Goal: Task Accomplishment & Management: Manage account settings

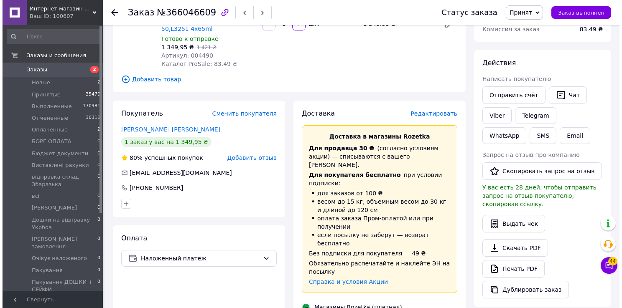
scroll to position [47, 0]
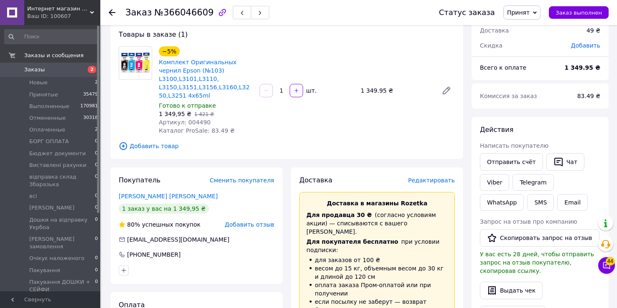
click at [436, 177] on span "Редактировать" at bounding box center [431, 180] width 47 height 7
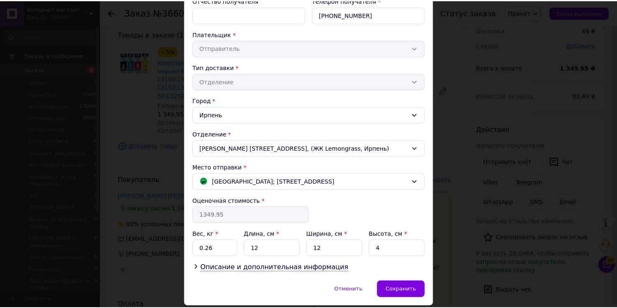
scroll to position [159, 0]
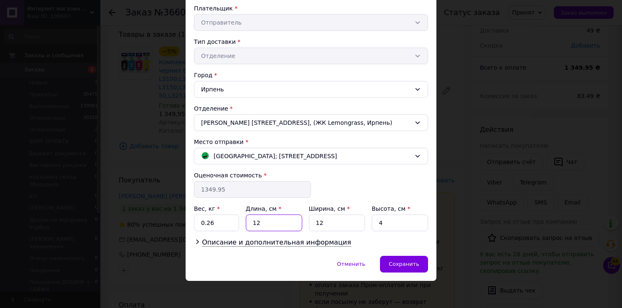
click at [259, 222] on input "12" at bounding box center [274, 223] width 56 height 17
type input "15"
click at [390, 219] on input "4" at bounding box center [400, 223] width 56 height 17
type input "10"
click at [205, 224] on input "0.26" at bounding box center [216, 223] width 45 height 17
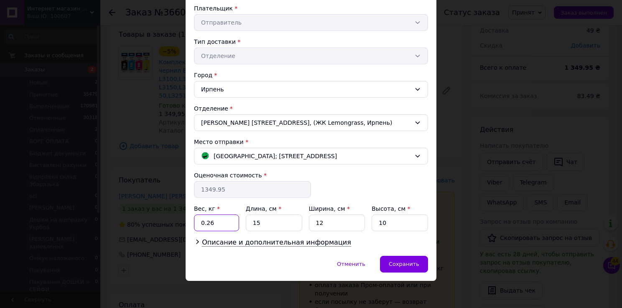
click at [226, 222] on input "0.26" at bounding box center [216, 223] width 45 height 17
type input "0.3"
click at [397, 258] on div "Сохранить" at bounding box center [404, 264] width 48 height 17
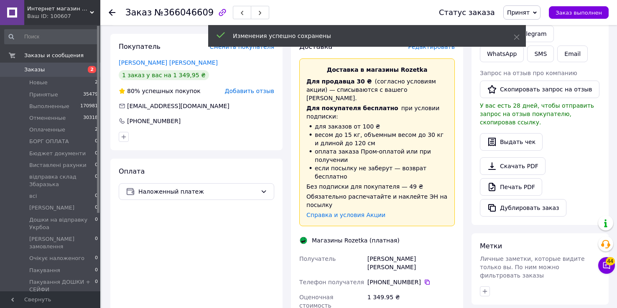
scroll to position [314, 0]
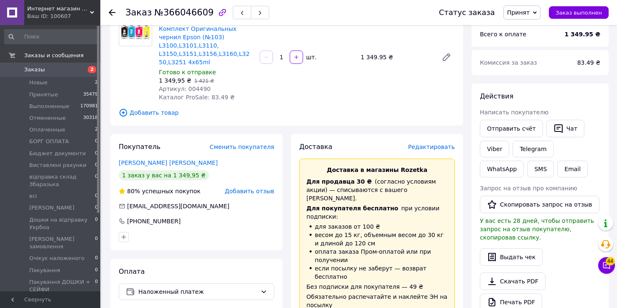
scroll to position [0, 0]
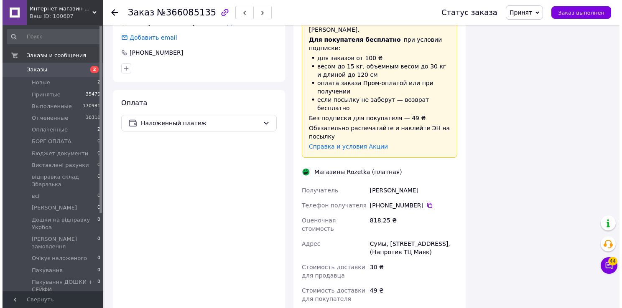
scroll to position [570, 0]
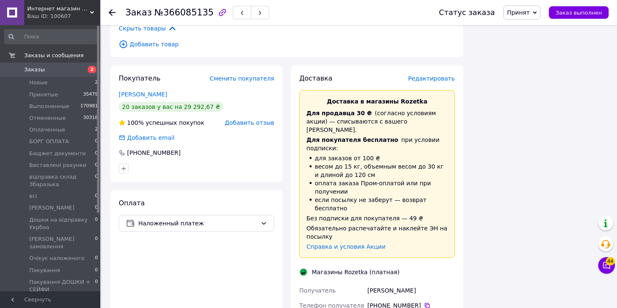
click at [434, 75] on span "Редактировать" at bounding box center [431, 78] width 47 height 7
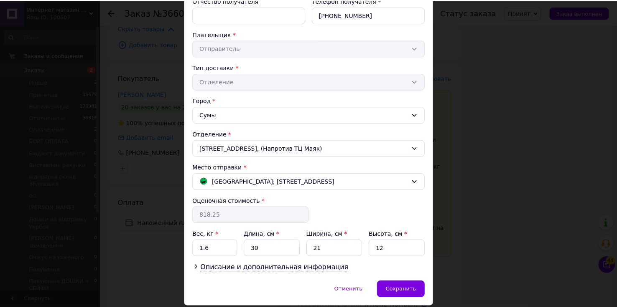
scroll to position [159, 0]
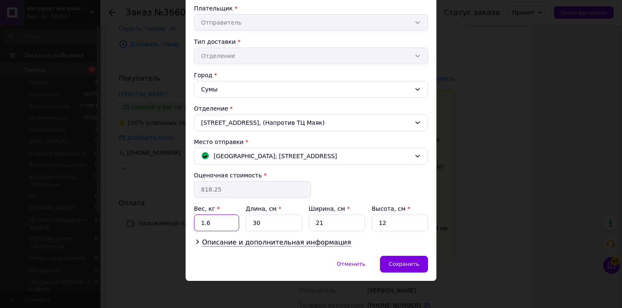
click at [220, 225] on input "1.6" at bounding box center [216, 223] width 45 height 17
type input "1"
type input "25"
click at [391, 225] on input "12" at bounding box center [400, 223] width 56 height 17
type input "15"
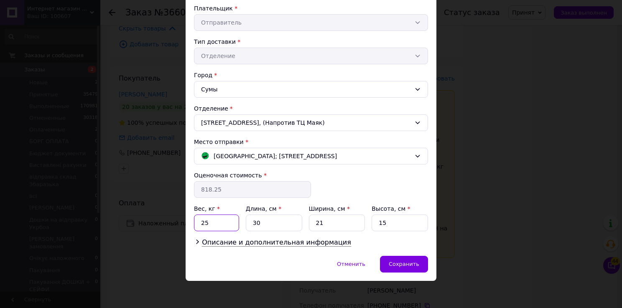
click at [202, 221] on input "25" at bounding box center [216, 223] width 45 height 17
type input "2.5"
drag, startPoint x: 417, startPoint y: 264, endPoint x: 418, endPoint y: 260, distance: 4.8
click at [416, 263] on span "Сохранить" at bounding box center [404, 264] width 31 height 6
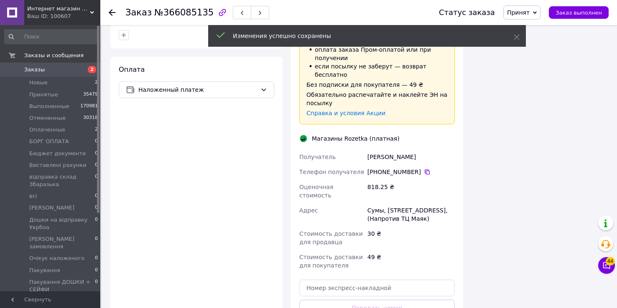
scroll to position [804, 0]
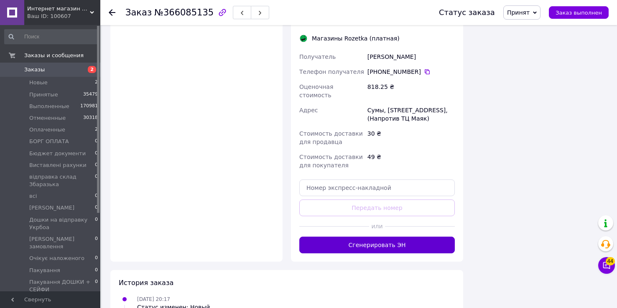
click at [382, 237] on button "Сгенерировать ЭН" at bounding box center [376, 245] width 155 height 17
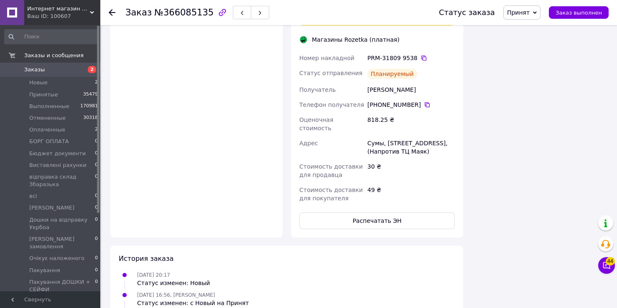
scroll to position [702, 0]
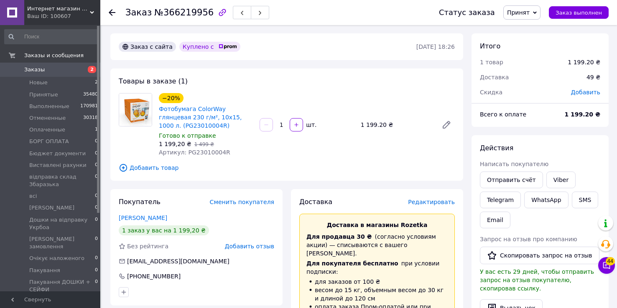
click at [434, 202] on span "Редактировать" at bounding box center [431, 202] width 47 height 7
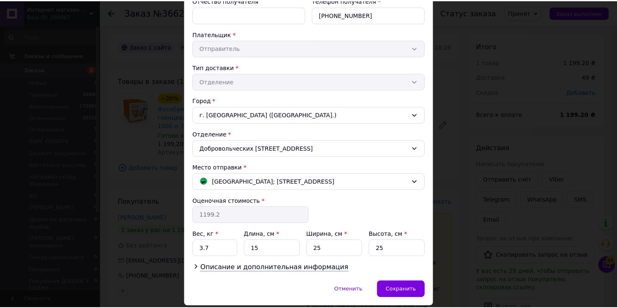
scroll to position [159, 0]
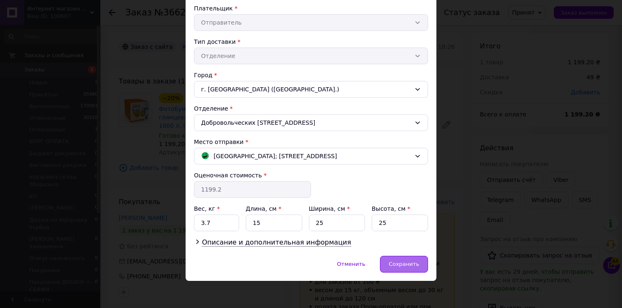
click at [415, 264] on span "Сохранить" at bounding box center [404, 264] width 31 height 6
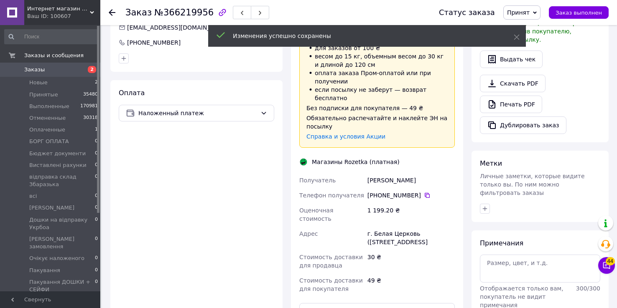
scroll to position [368, 0]
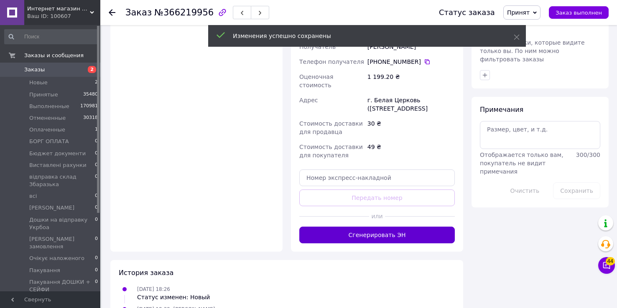
click at [391, 227] on button "Сгенерировать ЭН" at bounding box center [376, 235] width 155 height 17
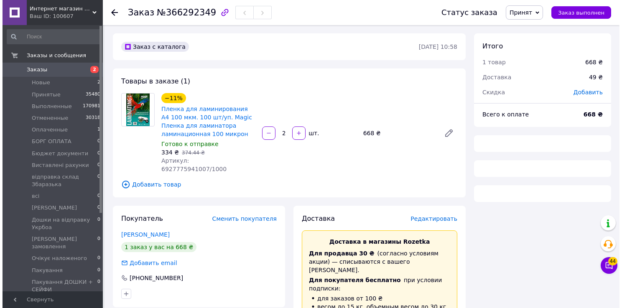
scroll to position [33, 0]
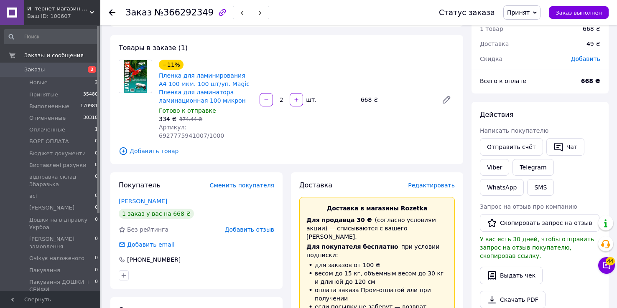
click at [437, 182] on span "Редактировать" at bounding box center [431, 185] width 47 height 7
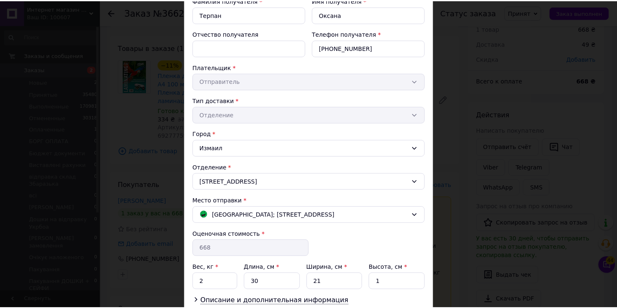
scroll to position [159, 0]
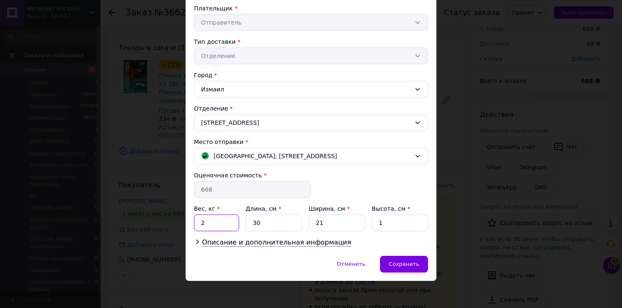
click at [219, 221] on input "2" at bounding box center [216, 223] width 45 height 17
type input "2.8"
click at [384, 221] on input "1" at bounding box center [400, 223] width 56 height 17
type input "2"
click at [401, 267] on div "Сохранить" at bounding box center [404, 264] width 48 height 17
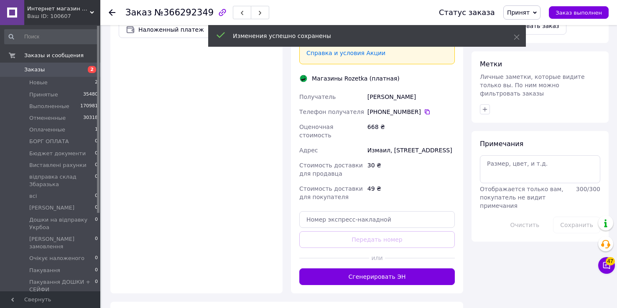
scroll to position [401, 0]
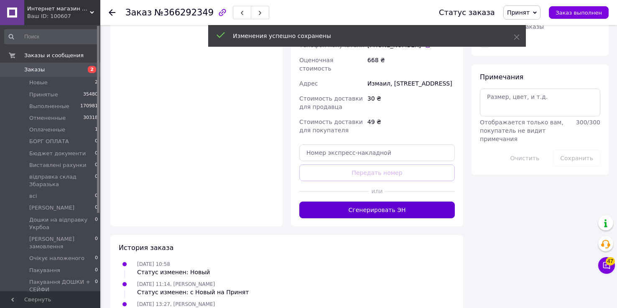
click at [380, 202] on button "Сгенерировать ЭН" at bounding box center [376, 210] width 155 height 17
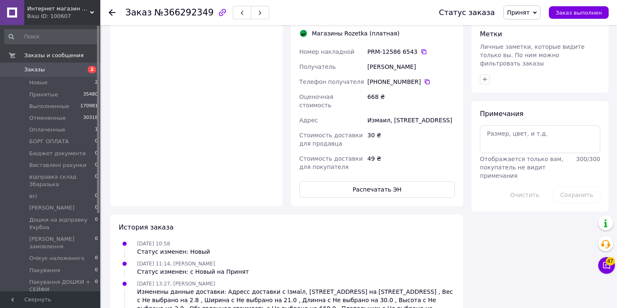
scroll to position [397, 0]
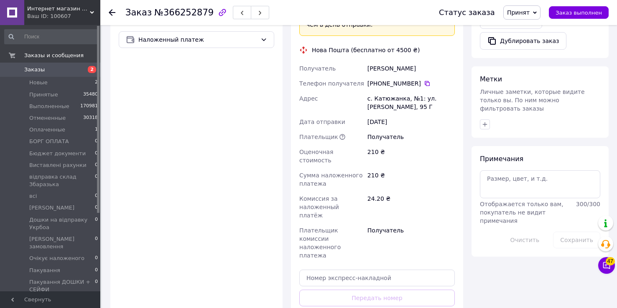
scroll to position [416, 0]
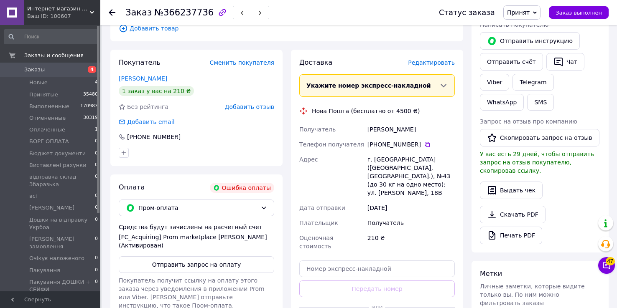
scroll to position [6, 0]
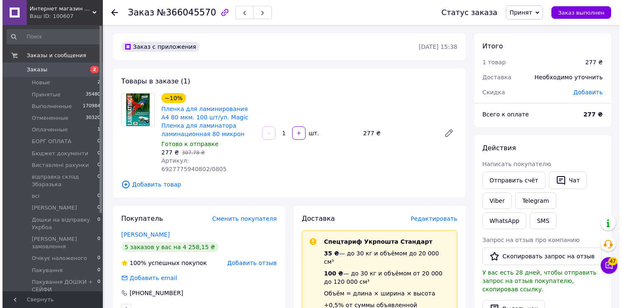
scroll to position [134, 0]
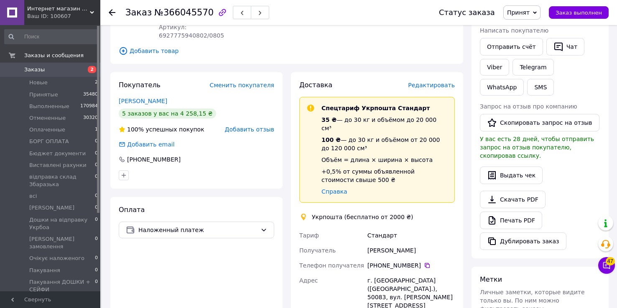
click at [429, 82] on span "Редактировать" at bounding box center [431, 85] width 47 height 7
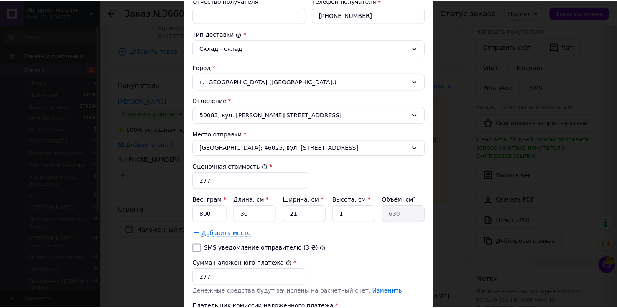
scroll to position [290, 0]
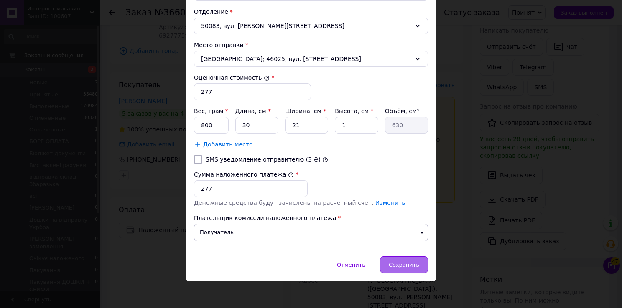
click at [408, 262] on span "Сохранить" at bounding box center [404, 265] width 31 height 6
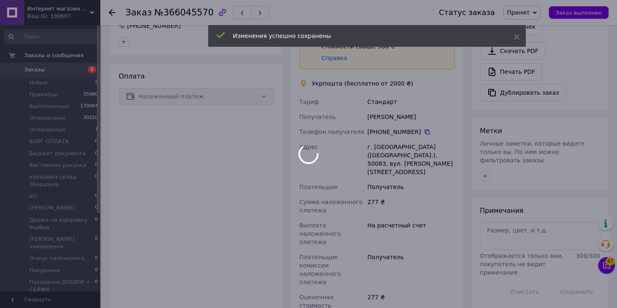
scroll to position [368, 0]
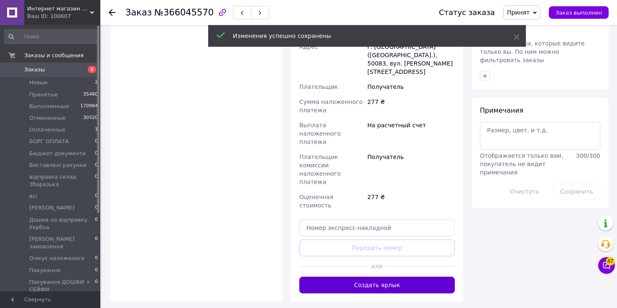
click at [367, 277] on button "Создать ярлык" at bounding box center [376, 285] width 155 height 17
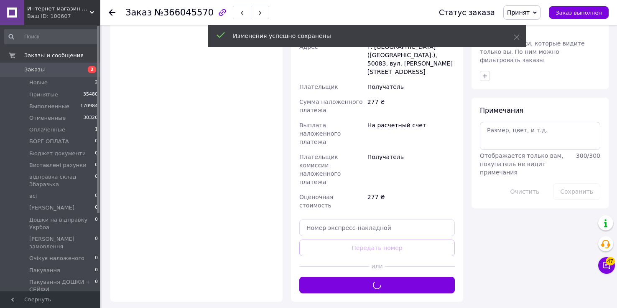
scroll to position [234, 0]
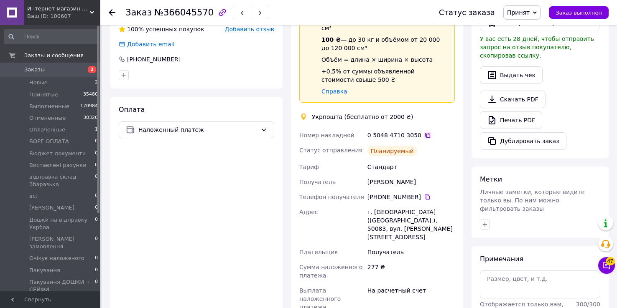
click at [424, 132] on icon at bounding box center [427, 135] width 7 height 7
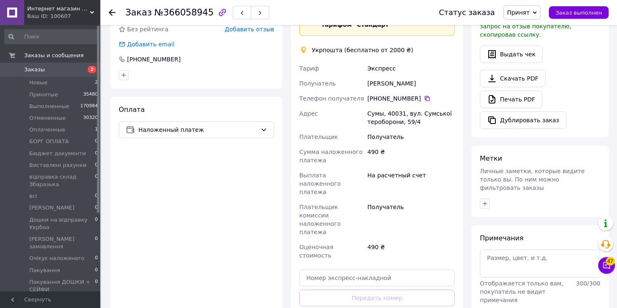
scroll to position [323, 0]
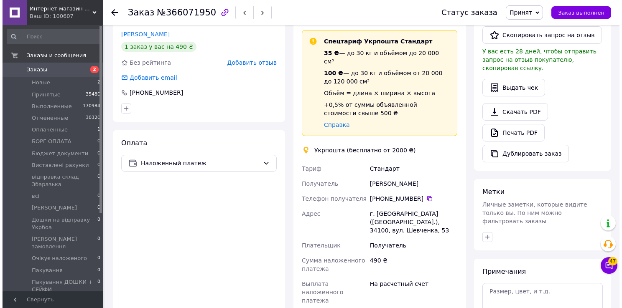
scroll to position [67, 0]
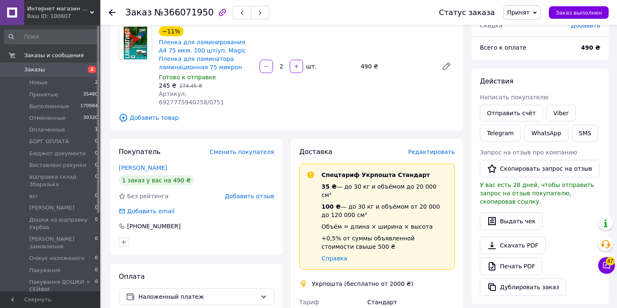
click at [431, 149] on span "Редактировать" at bounding box center [431, 152] width 47 height 7
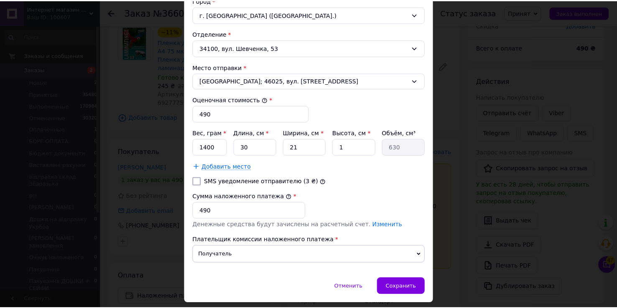
scroll to position [290, 0]
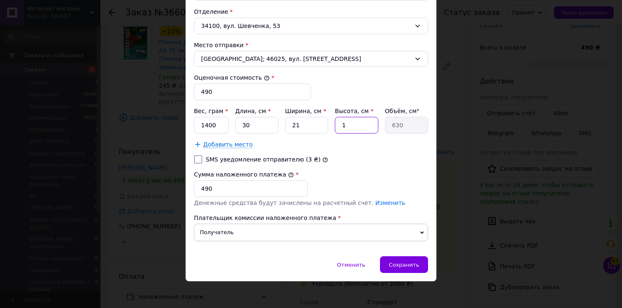
click at [364, 122] on input "1" at bounding box center [356, 125] width 43 height 17
type input "2"
type input "1260"
type input "2"
click at [412, 262] on span "Сохранить" at bounding box center [404, 265] width 31 height 6
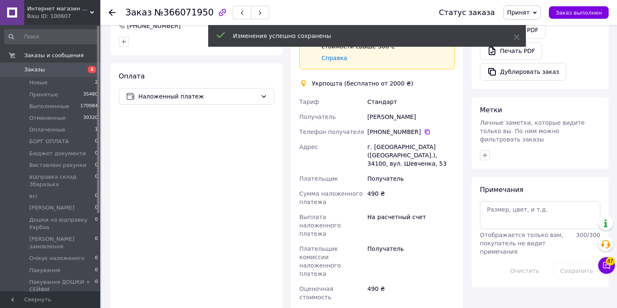
scroll to position [368, 0]
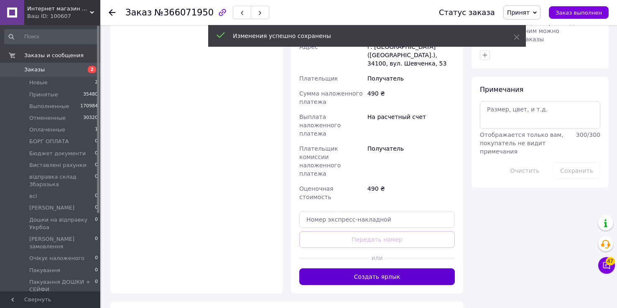
click at [370, 269] on button "Создать ярлык" at bounding box center [376, 277] width 155 height 17
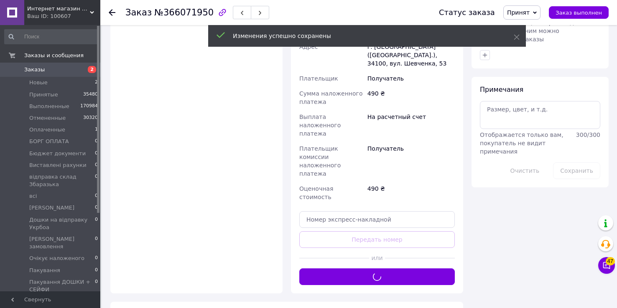
scroll to position [267, 0]
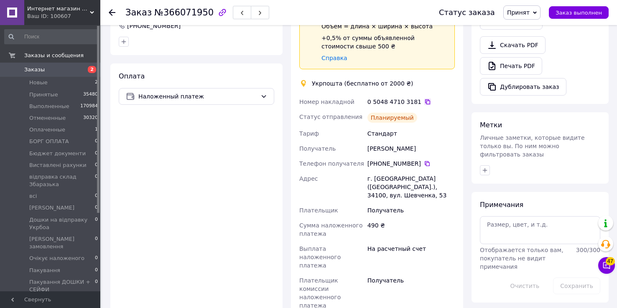
click at [424, 99] on icon at bounding box center [427, 102] width 7 height 7
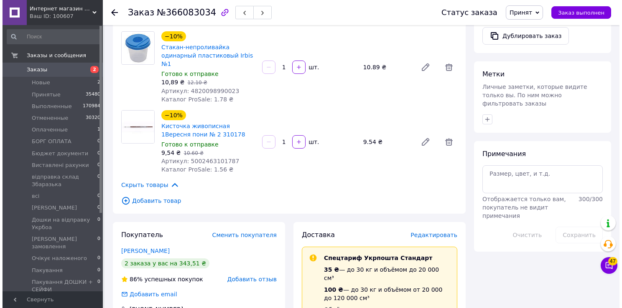
scroll to position [468, 0]
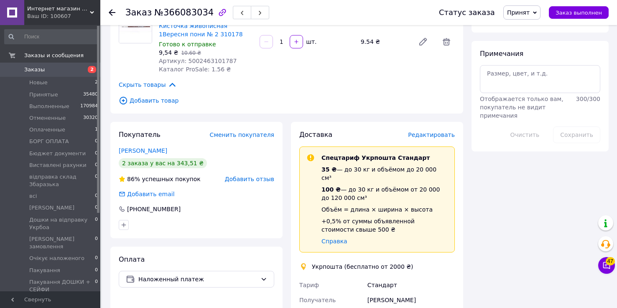
click at [439, 132] on span "Редактировать" at bounding box center [431, 135] width 47 height 7
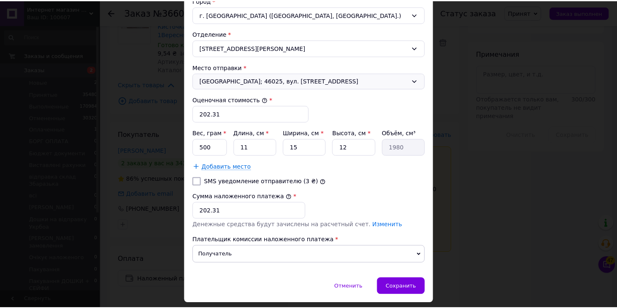
scroll to position [290, 0]
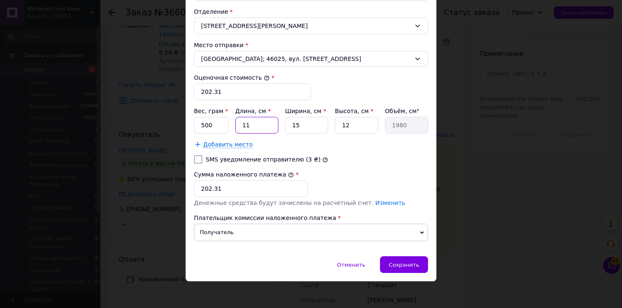
click at [263, 124] on input "11" at bounding box center [256, 125] width 43 height 17
type input "1"
type input "180"
type input "15"
type input "2700"
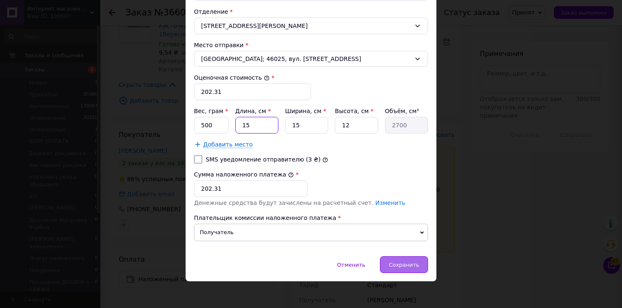
type input "15"
click at [403, 269] on div "Сохранить" at bounding box center [404, 265] width 48 height 17
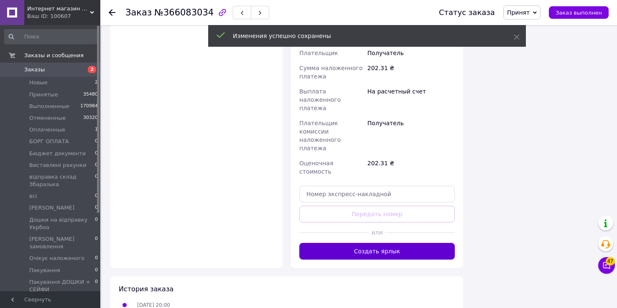
click at [379, 243] on button "Создать ярлык" at bounding box center [376, 251] width 155 height 17
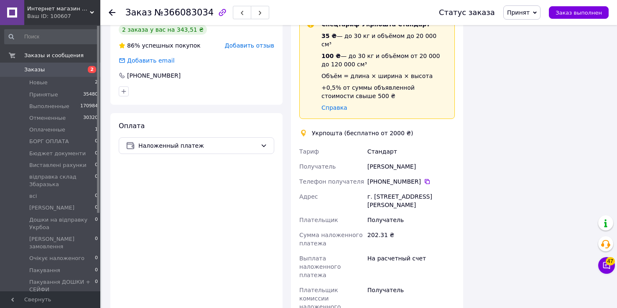
scroll to position [535, 0]
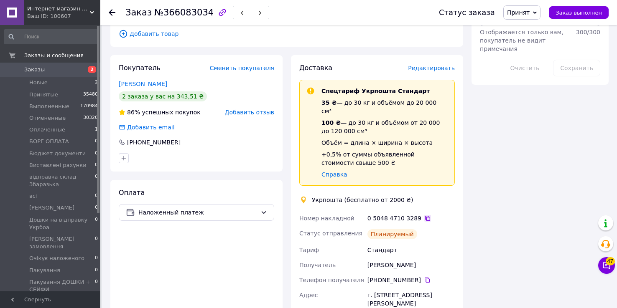
click at [424, 215] on icon at bounding box center [427, 218] width 7 height 7
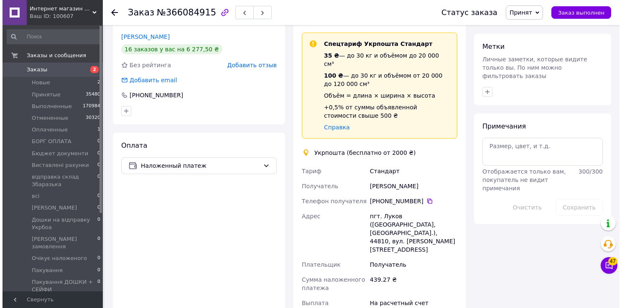
scroll to position [279, 0]
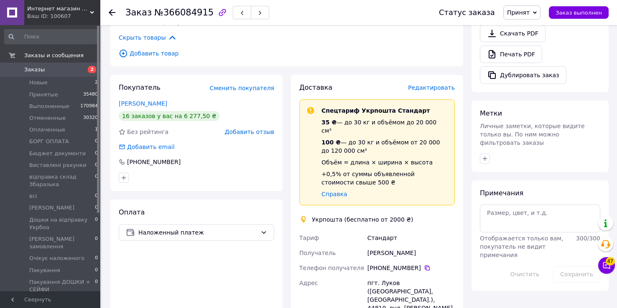
click at [433, 87] on span "Редактировать" at bounding box center [431, 87] width 47 height 7
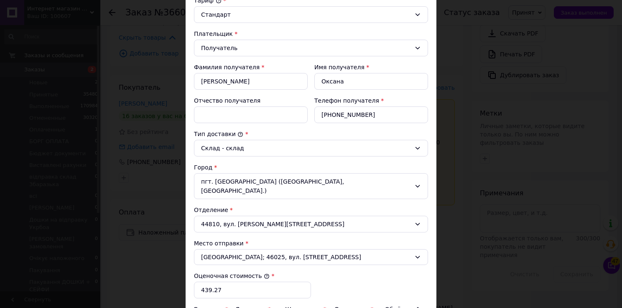
scroll to position [234, 0]
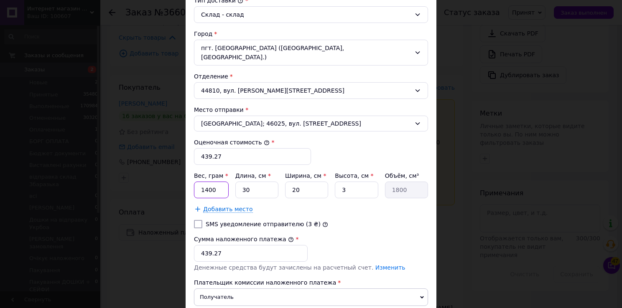
click at [216, 182] on input "1400" at bounding box center [211, 190] width 35 height 17
type input "1"
type input "2000"
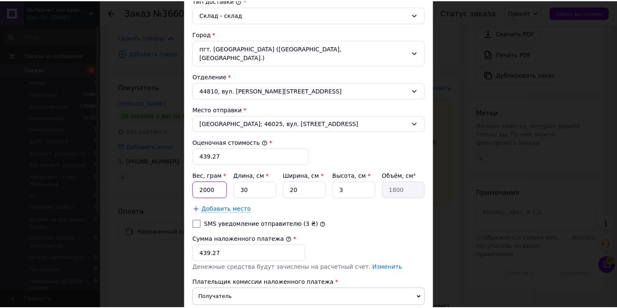
scroll to position [290, 0]
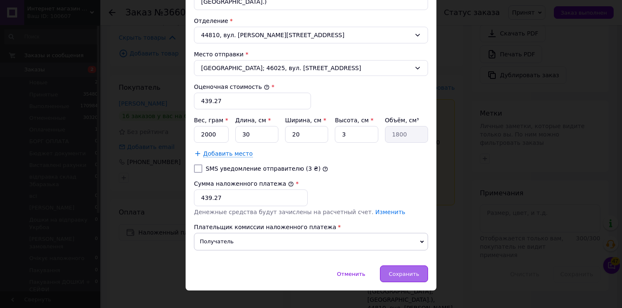
click at [400, 266] on div "Сохранить" at bounding box center [404, 274] width 48 height 17
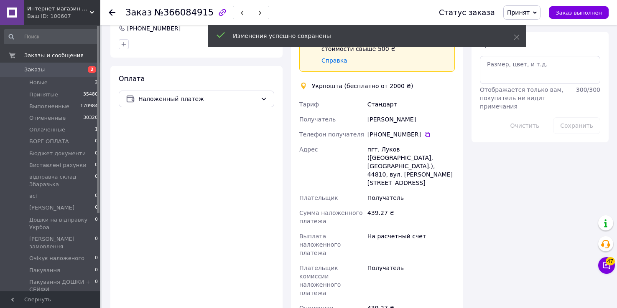
scroll to position [480, 0]
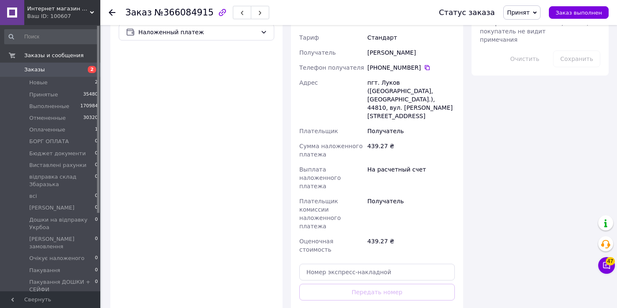
scroll to position [379, 0]
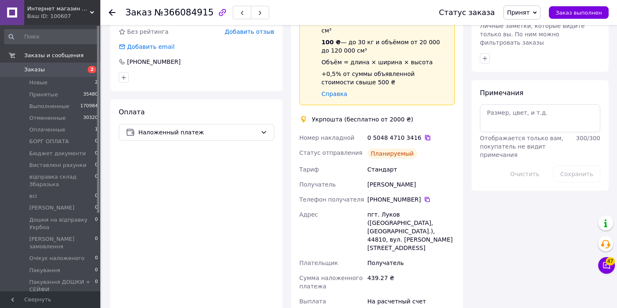
click at [424, 135] on icon at bounding box center [427, 138] width 7 height 7
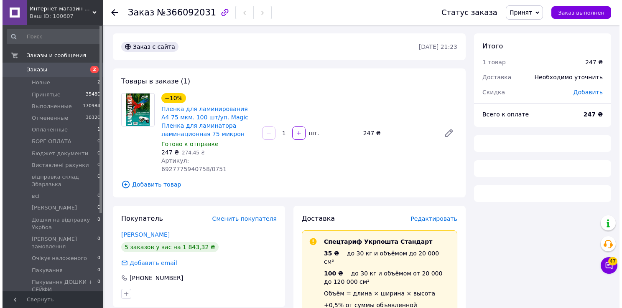
scroll to position [117, 0]
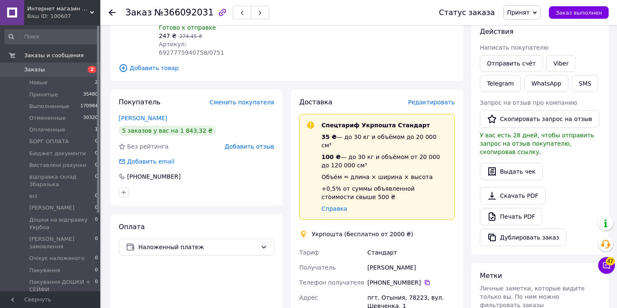
click at [435, 99] on span "Редактировать" at bounding box center [431, 102] width 47 height 7
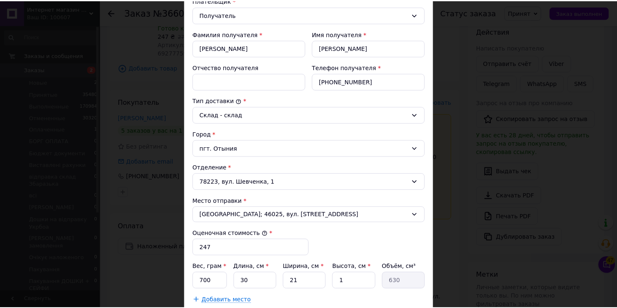
scroll to position [267, 0]
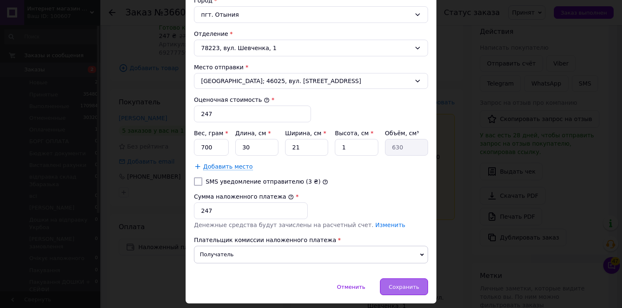
click at [397, 280] on div "Сохранить" at bounding box center [404, 287] width 48 height 17
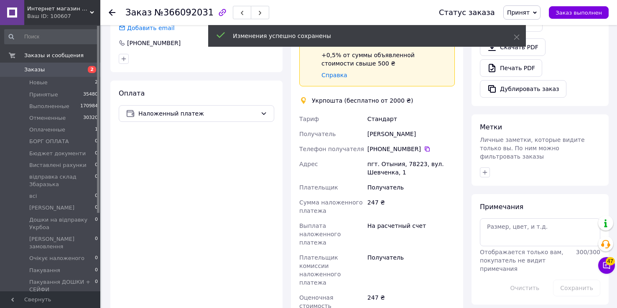
scroll to position [384, 0]
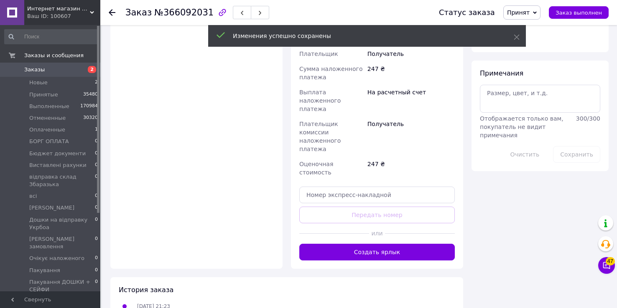
drag, startPoint x: 375, startPoint y: 203, endPoint x: 380, endPoint y: 203, distance: 4.6
click at [374, 244] on button "Создать ярлык" at bounding box center [376, 252] width 155 height 17
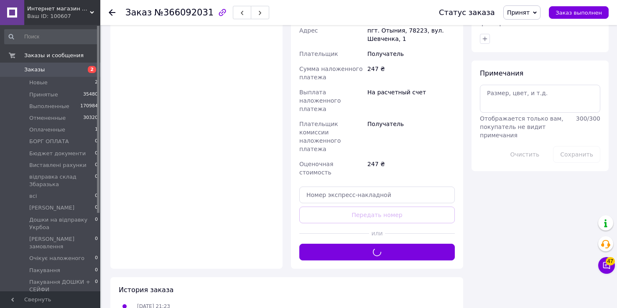
scroll to position [250, 0]
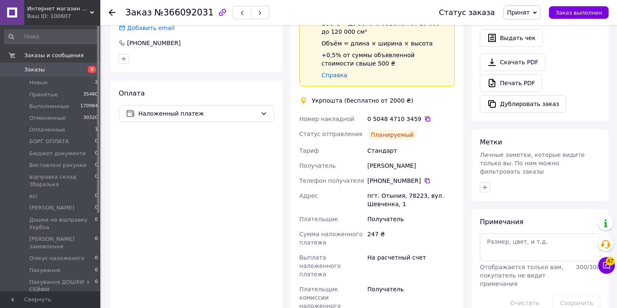
click at [424, 116] on icon at bounding box center [427, 119] width 7 height 7
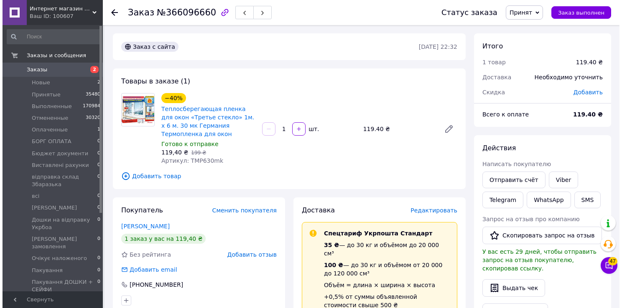
scroll to position [100, 0]
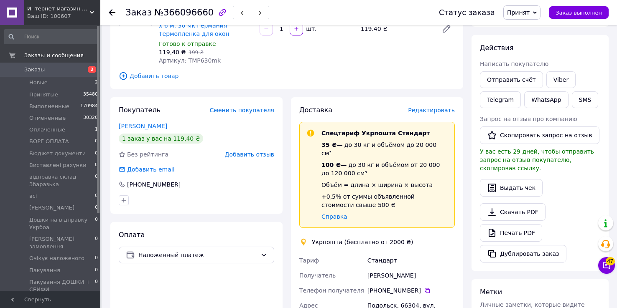
click at [427, 108] on span "Редактировать" at bounding box center [431, 110] width 47 height 7
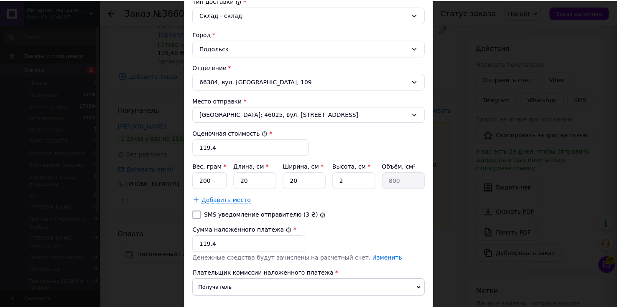
scroll to position [290, 0]
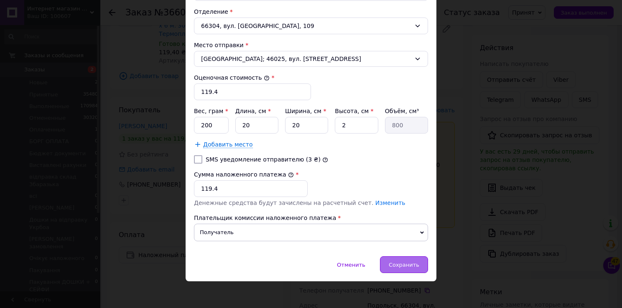
click at [403, 262] on span "Сохранить" at bounding box center [404, 265] width 31 height 6
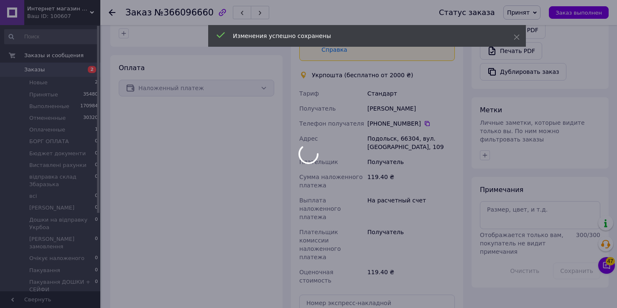
scroll to position [381, 0]
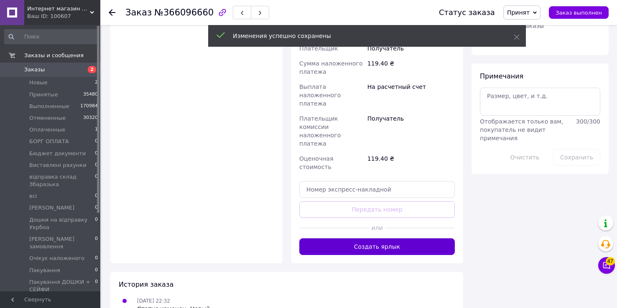
click at [382, 239] on button "Создать ярлык" at bounding box center [376, 247] width 155 height 17
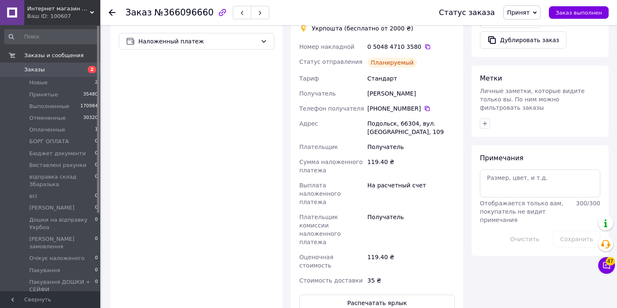
scroll to position [181, 0]
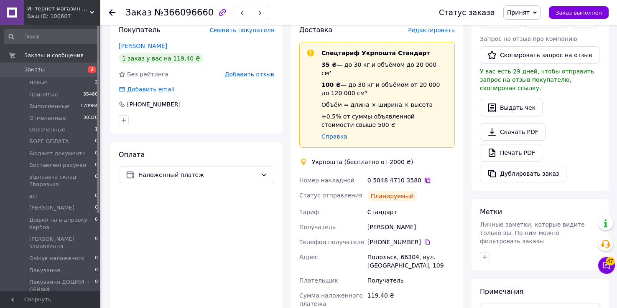
click at [424, 177] on icon at bounding box center [427, 180] width 7 height 7
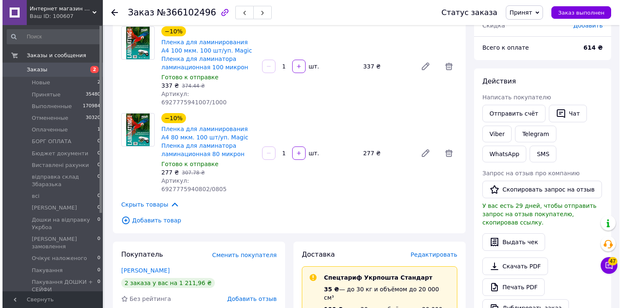
scroll to position [167, 0]
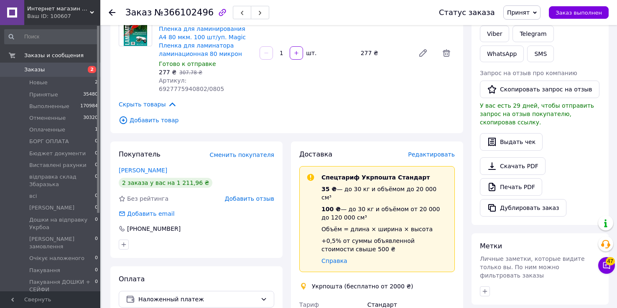
click at [425, 151] on span "Редактировать" at bounding box center [431, 154] width 47 height 7
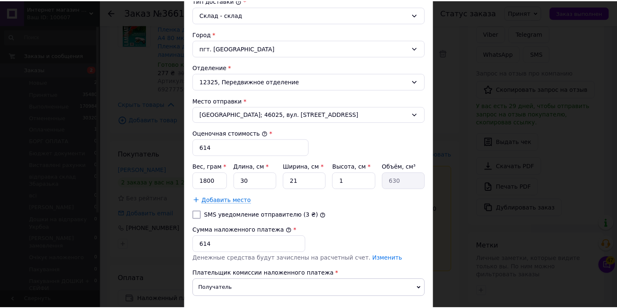
scroll to position [290, 0]
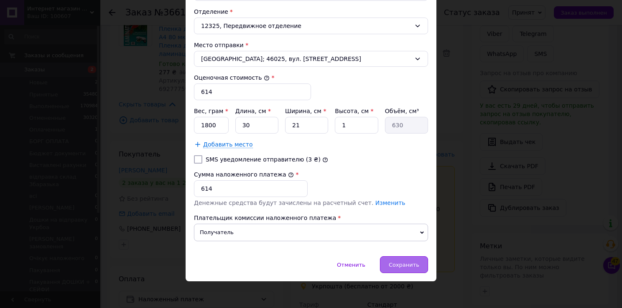
click at [406, 257] on div "Сохранить" at bounding box center [404, 265] width 48 height 17
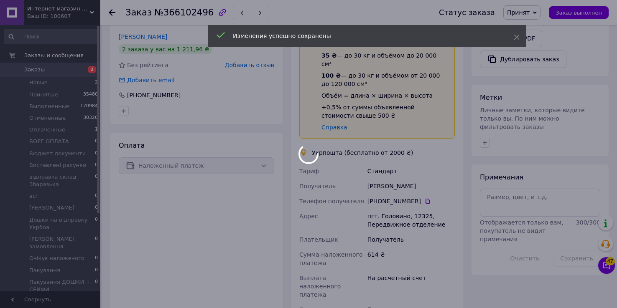
scroll to position [435, 0]
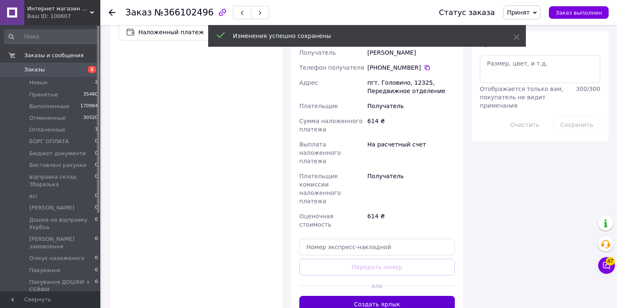
click at [392, 296] on button "Создать ярлык" at bounding box center [376, 304] width 155 height 17
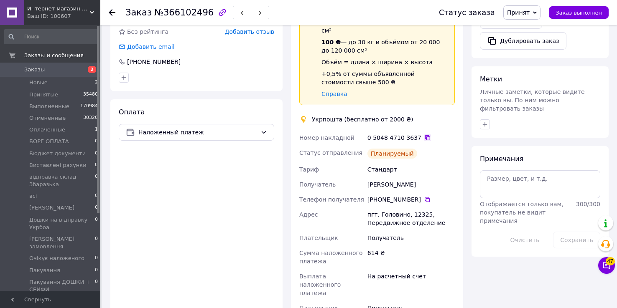
click at [424, 135] on icon at bounding box center [427, 138] width 7 height 7
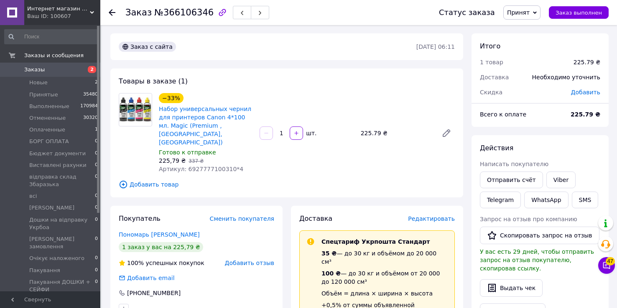
click at [422, 216] on span "Редактировать" at bounding box center [431, 219] width 47 height 7
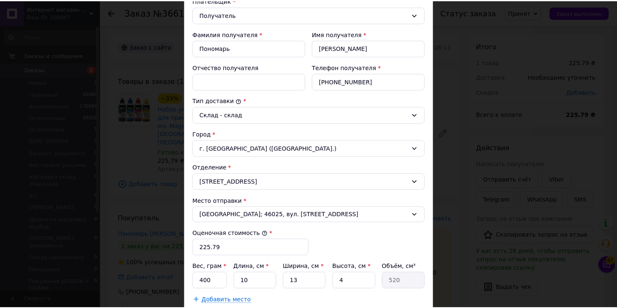
scroll to position [267, 0]
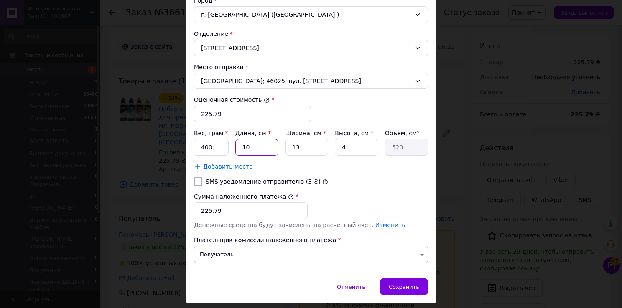
click at [249, 145] on input "10" at bounding box center [256, 147] width 43 height 17
type input "1"
type input "52"
type input "15"
type input "780"
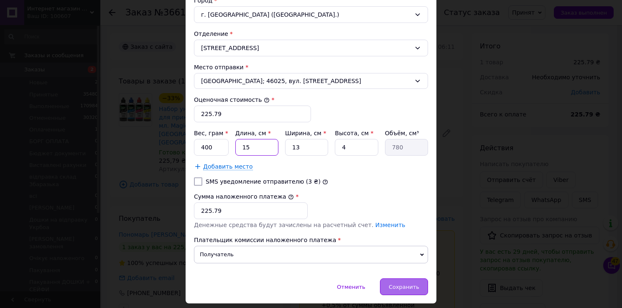
type input "15"
click at [409, 286] on span "Сохранить" at bounding box center [404, 287] width 31 height 6
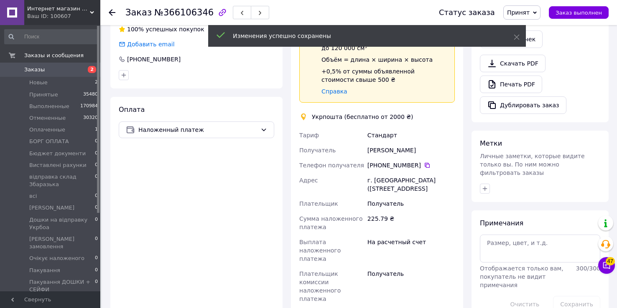
scroll to position [334, 0]
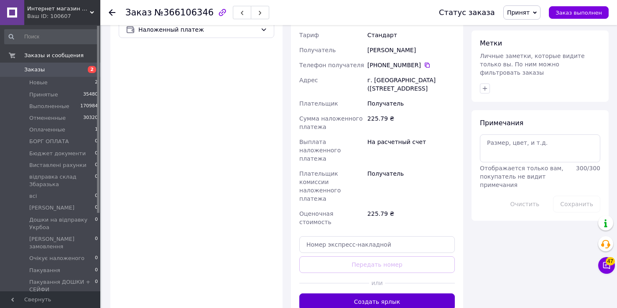
click at [379, 294] on button "Создать ярлык" at bounding box center [376, 302] width 155 height 17
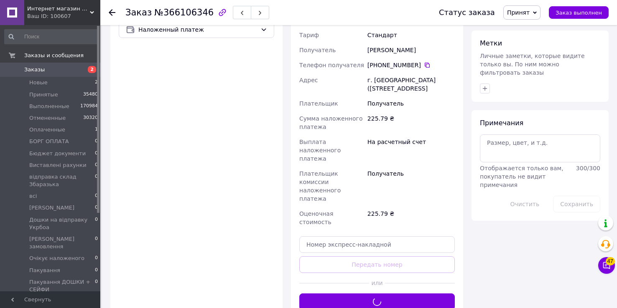
scroll to position [234, 0]
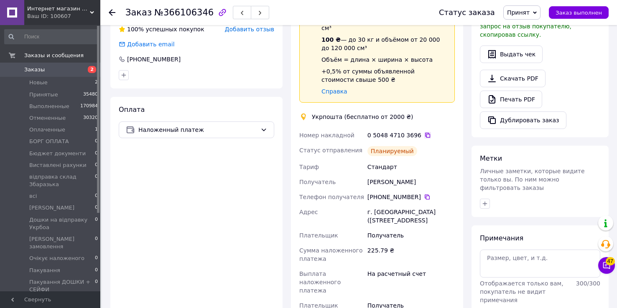
click at [425, 133] on icon at bounding box center [427, 135] width 5 height 5
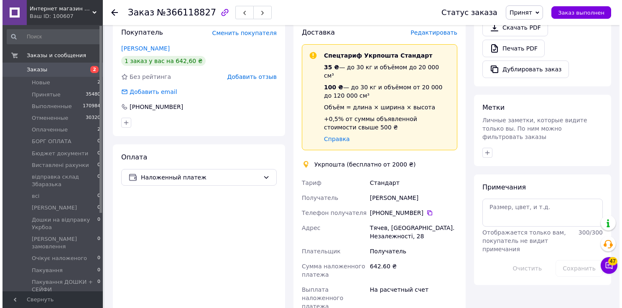
scroll to position [234, 0]
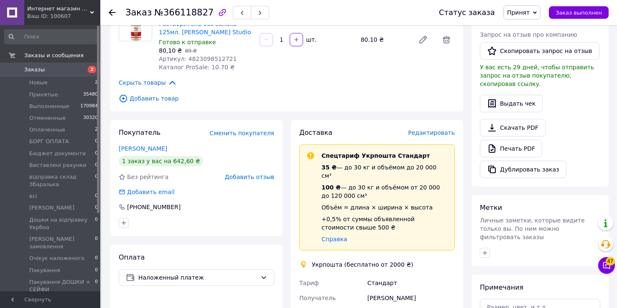
drag, startPoint x: 422, startPoint y: 120, endPoint x: 423, endPoint y: 124, distance: 4.3
click at [438, 130] on span "Редактировать" at bounding box center [431, 133] width 47 height 7
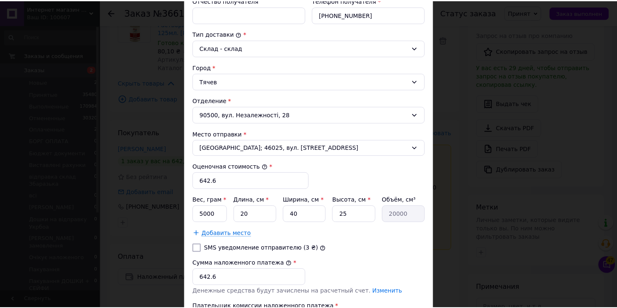
scroll to position [290, 0]
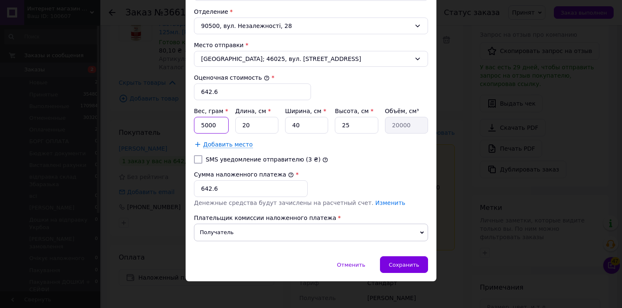
click at [217, 123] on input "5000" at bounding box center [211, 125] width 35 height 17
type input "5"
type input "930"
click at [255, 127] on input "20" at bounding box center [256, 125] width 43 height 17
type input "2"
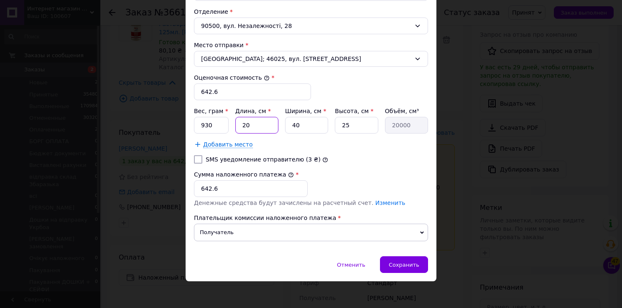
type input "2000"
type input "2"
click at [311, 124] on input "40" at bounding box center [306, 125] width 43 height 17
type input "4"
type input "200"
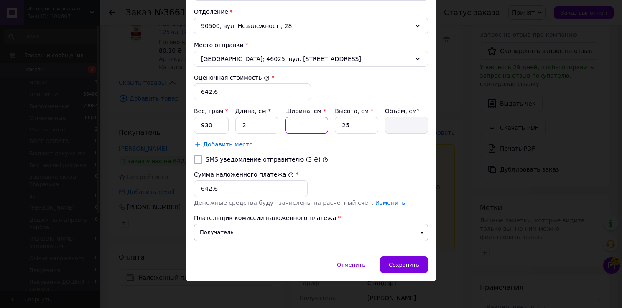
type input "1"
type input "50"
type input "10"
type input "500"
type input "10"
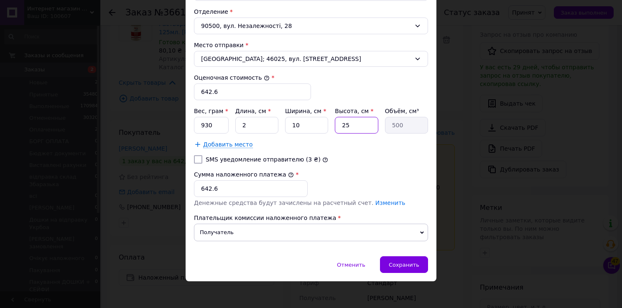
click at [345, 124] on input "25" at bounding box center [356, 125] width 43 height 17
click at [349, 122] on input "25" at bounding box center [356, 125] width 43 height 17
type input "2"
type input "40"
type input "1"
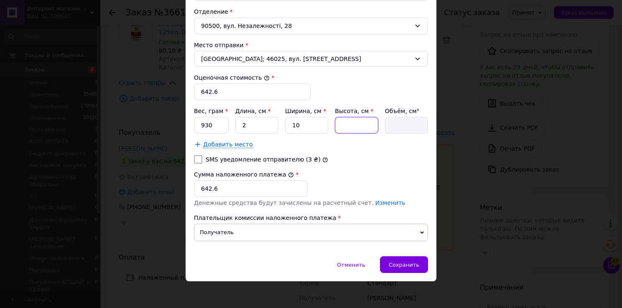
type input "20"
type input "10"
type input "200"
type input "10"
click at [254, 125] on input "2" at bounding box center [256, 125] width 43 height 17
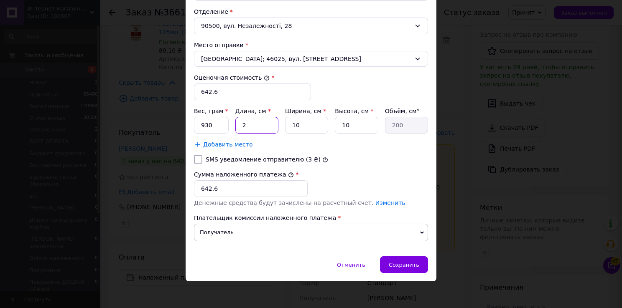
type input "25"
type input "2500"
type input "25"
drag, startPoint x: 410, startPoint y: 264, endPoint x: 404, endPoint y: 258, distance: 8.0
click at [410, 263] on span "Сохранить" at bounding box center [404, 265] width 31 height 6
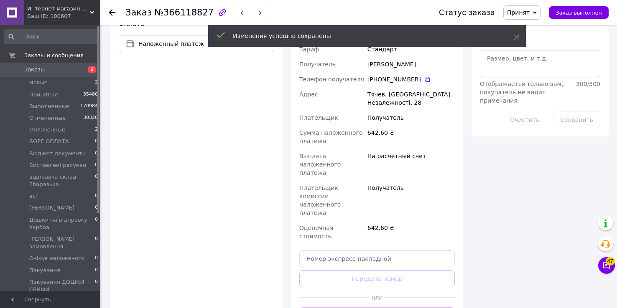
scroll to position [568, 0]
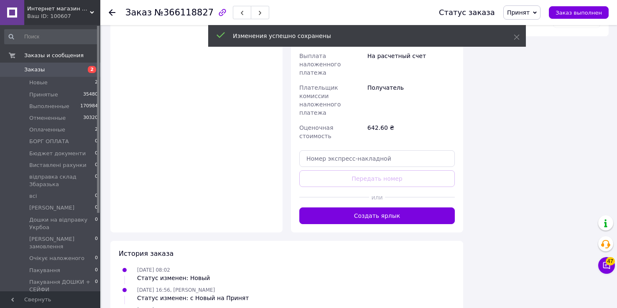
click at [382, 208] on button "Создать ярлык" at bounding box center [376, 216] width 155 height 17
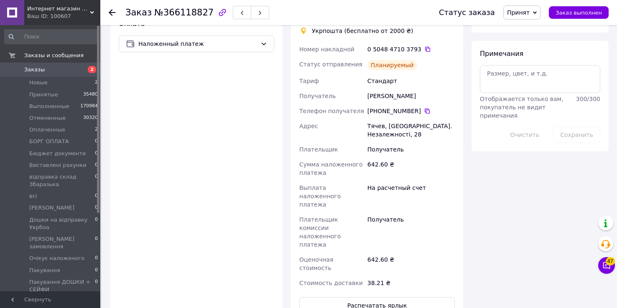
scroll to position [401, 0]
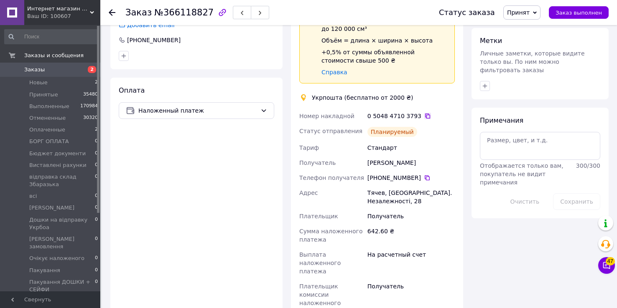
click at [424, 113] on icon at bounding box center [427, 116] width 7 height 7
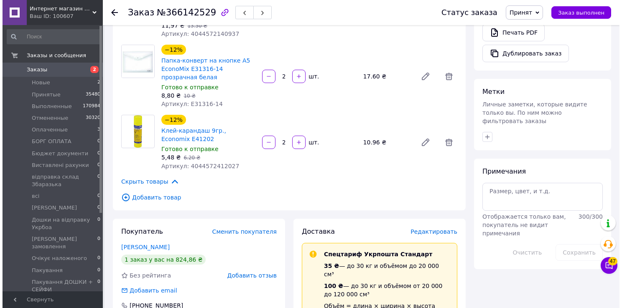
scroll to position [401, 0]
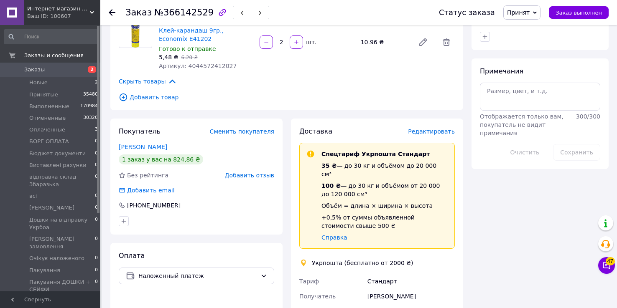
click at [430, 128] on span "Редактировать" at bounding box center [431, 131] width 47 height 7
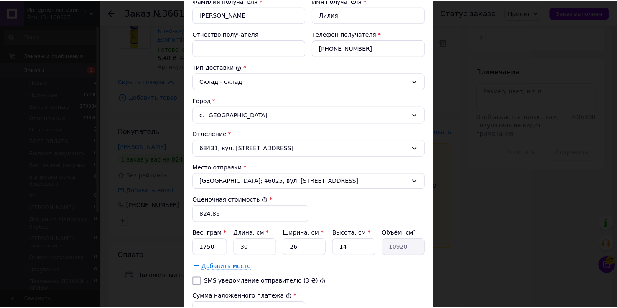
scroll to position [290, 0]
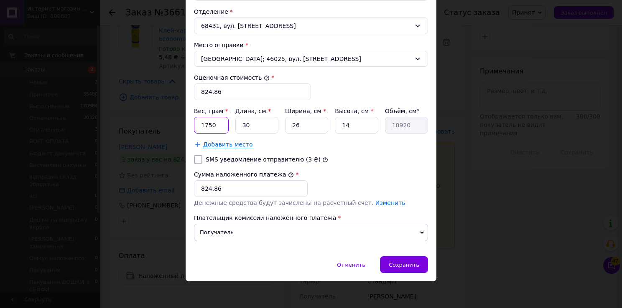
click at [223, 125] on input "1750" at bounding box center [211, 125] width 35 height 17
type input "1"
type input "2500"
click at [349, 124] on input "14" at bounding box center [356, 125] width 43 height 17
type input "1"
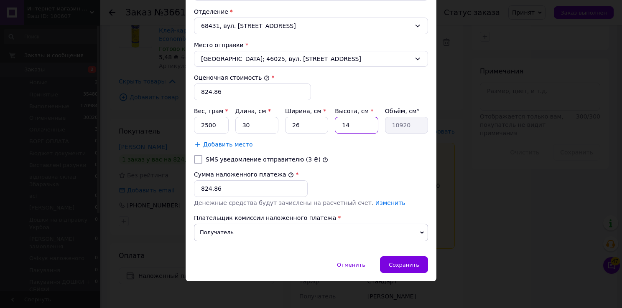
type input "780"
type input "10"
type input "7800"
type input "10"
click at [409, 263] on span "Сохранить" at bounding box center [404, 265] width 31 height 6
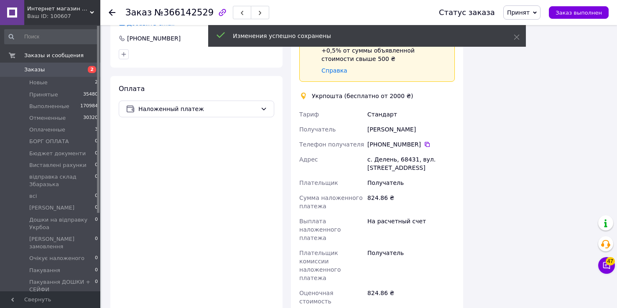
scroll to position [702, 0]
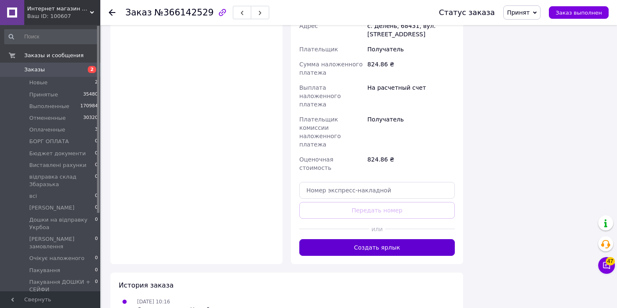
click at [395, 239] on button "Создать ярлык" at bounding box center [376, 247] width 155 height 17
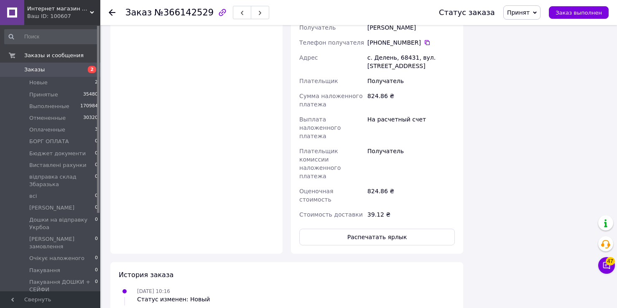
scroll to position [568, 0]
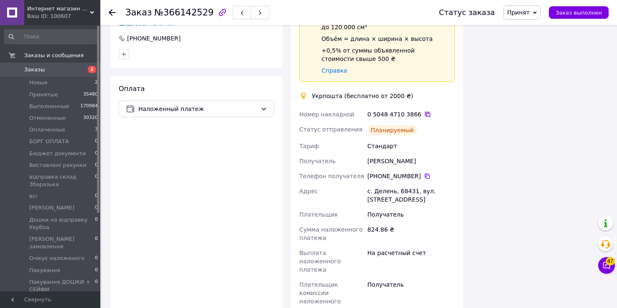
click at [424, 111] on icon at bounding box center [427, 114] width 7 height 7
click at [38, 130] on span "Оплаченные" at bounding box center [47, 130] width 36 height 8
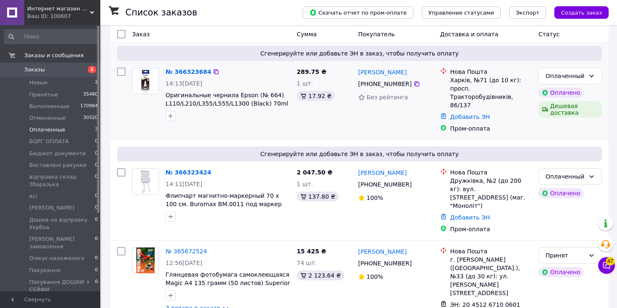
scroll to position [70, 0]
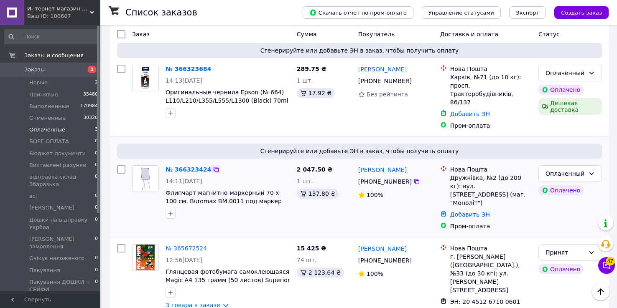
click at [213, 166] on icon at bounding box center [216, 169] width 7 height 7
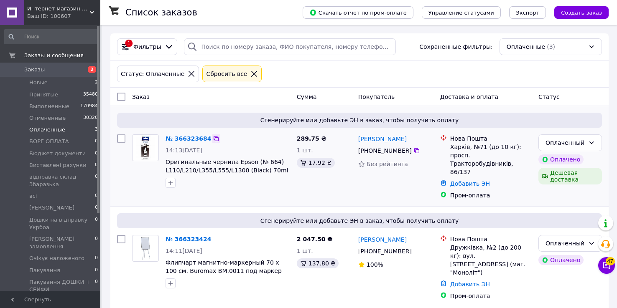
click at [214, 137] on icon at bounding box center [216, 138] width 5 height 5
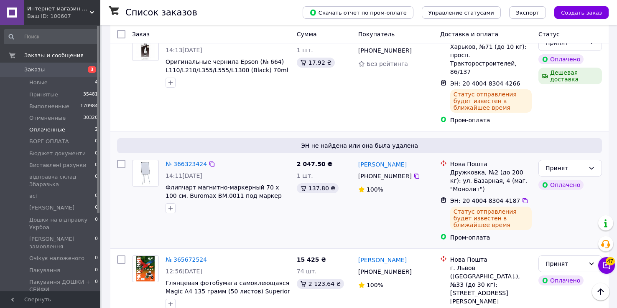
scroll to position [123, 0]
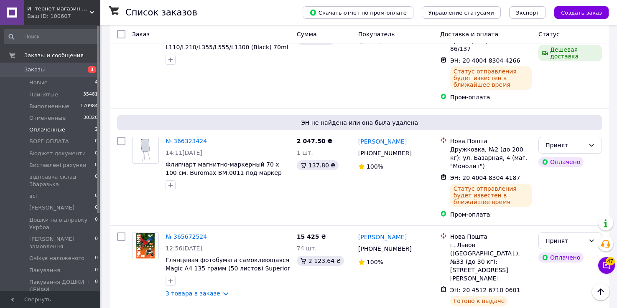
click at [32, 72] on span "Заказы" at bounding box center [34, 70] width 20 height 8
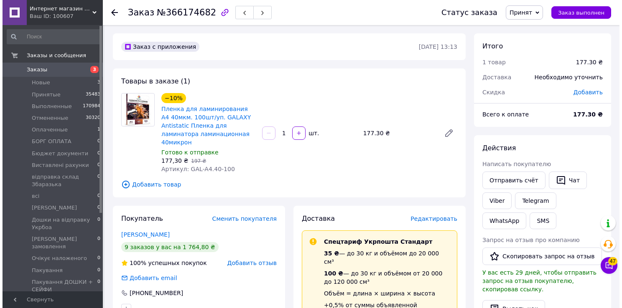
scroll to position [100, 0]
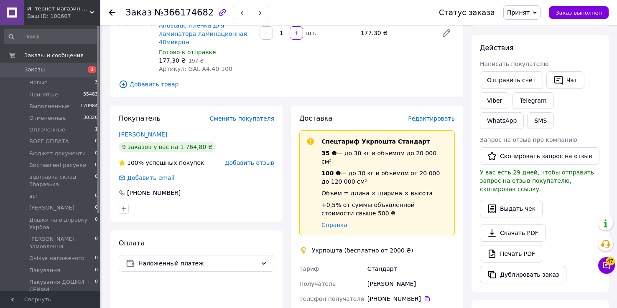
click at [433, 115] on span "Редактировать" at bounding box center [431, 118] width 47 height 7
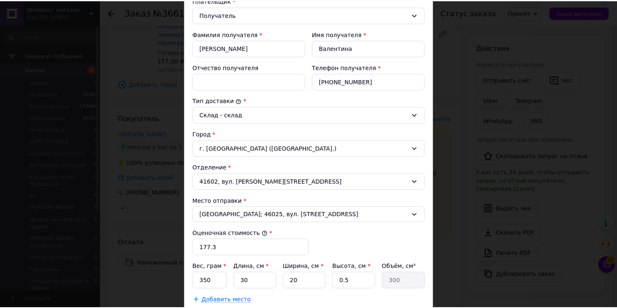
scroll to position [267, 0]
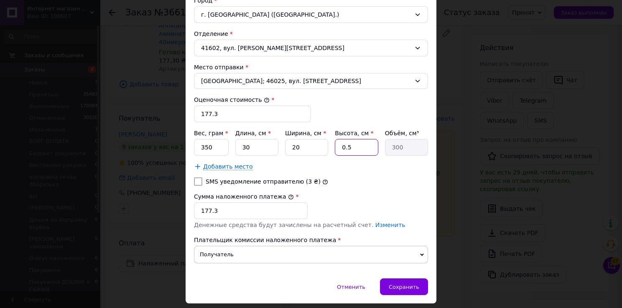
click at [354, 145] on input "0.5" at bounding box center [356, 147] width 43 height 17
type input "0."
type input "0"
type input "1"
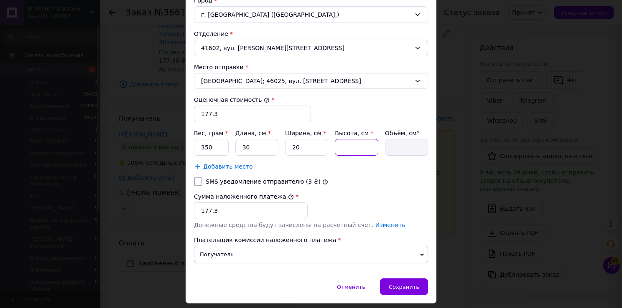
type input "600"
type input "1"
click at [397, 284] on span "Сохранить" at bounding box center [404, 287] width 31 height 6
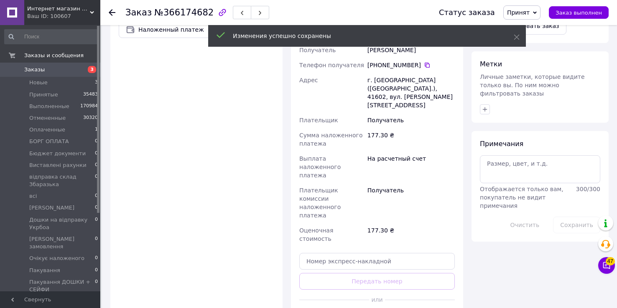
scroll to position [435, 0]
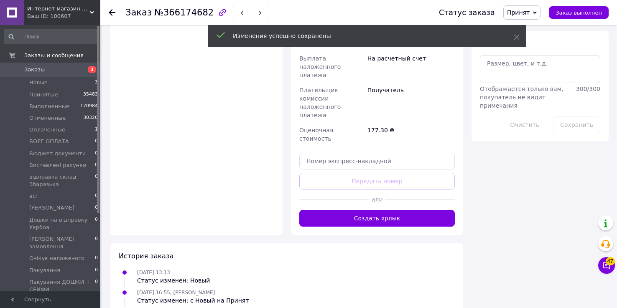
click at [377, 170] on div "Доставка Редактировать Спецтариф Укрпошта Стандарт 35 ₴ — до 30 кг и объёмом до…" at bounding box center [377, 3] width 172 height 464
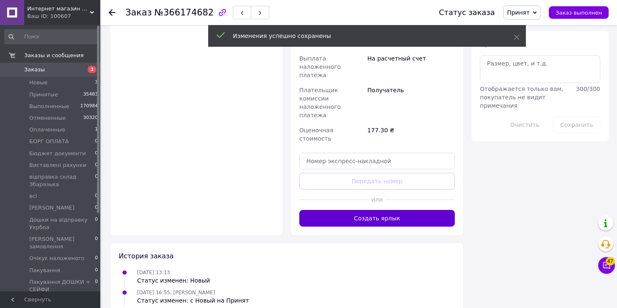
click at [377, 210] on button "Создать ярлык" at bounding box center [376, 218] width 155 height 17
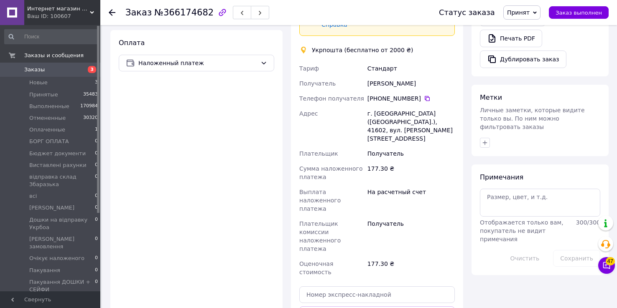
scroll to position [201, 0]
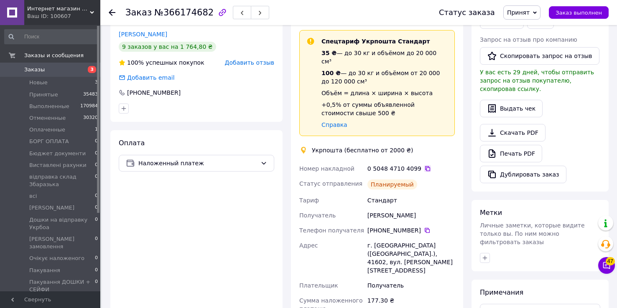
click at [424, 166] on icon at bounding box center [427, 169] width 7 height 7
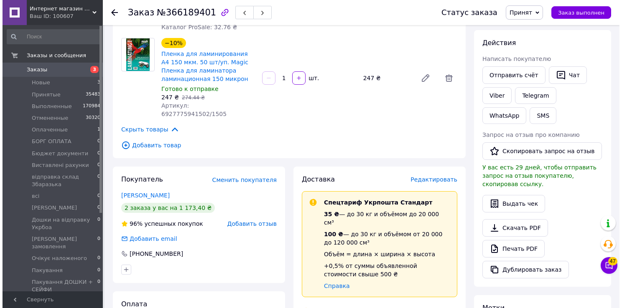
scroll to position [267, 0]
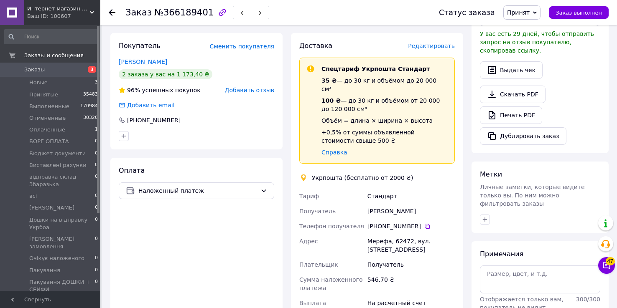
click at [438, 43] on span "Редактировать" at bounding box center [431, 46] width 47 height 7
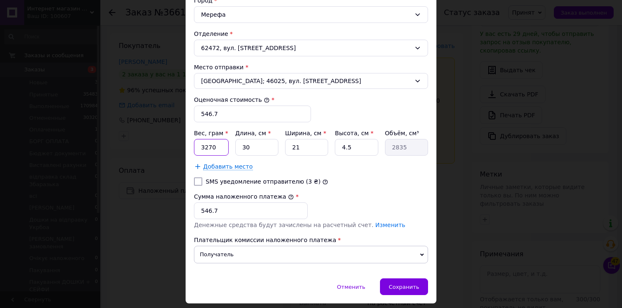
click at [215, 145] on input "3270" at bounding box center [211, 147] width 35 height 17
type input "3550"
click at [358, 148] on input "4.5" at bounding box center [356, 147] width 43 height 17
type input "4."
type input "2520"
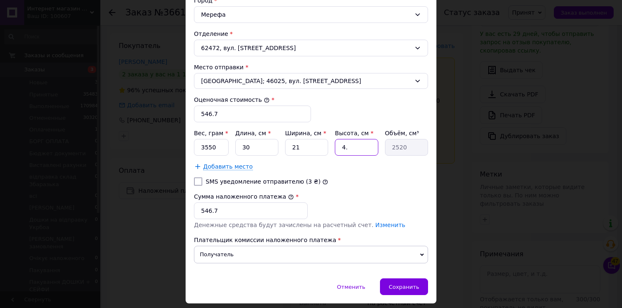
type input "4"
type input "5"
type input "3150"
type input "5"
click at [400, 284] on span "Сохранить" at bounding box center [404, 287] width 31 height 6
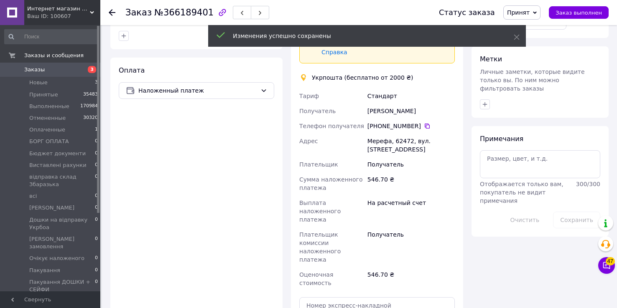
scroll to position [468, 0]
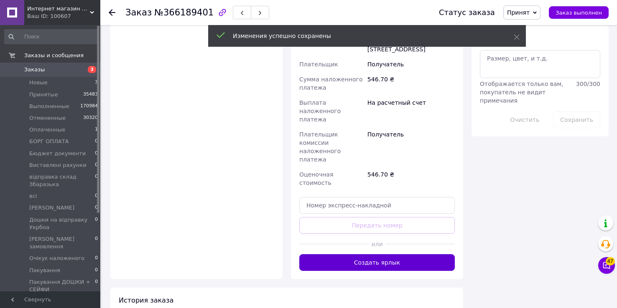
click at [380, 255] on button "Создать ярлык" at bounding box center [376, 263] width 155 height 17
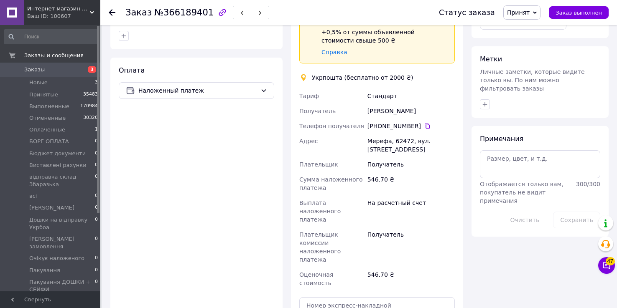
scroll to position [301, 0]
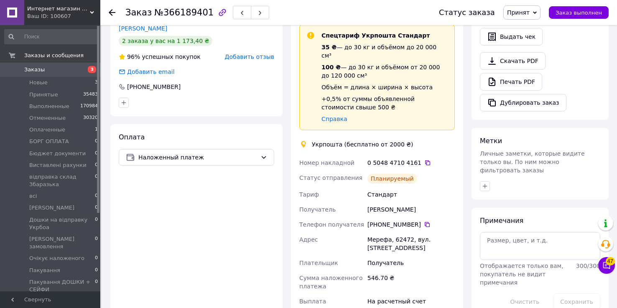
click at [424, 160] on icon at bounding box center [427, 163] width 7 height 7
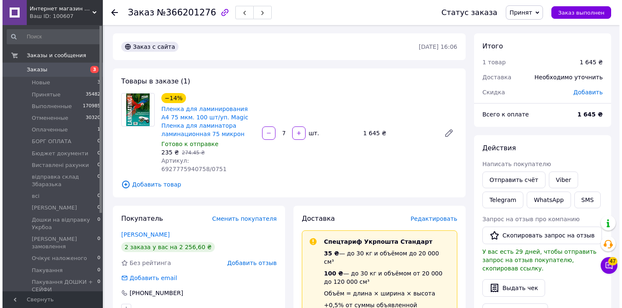
scroll to position [100, 0]
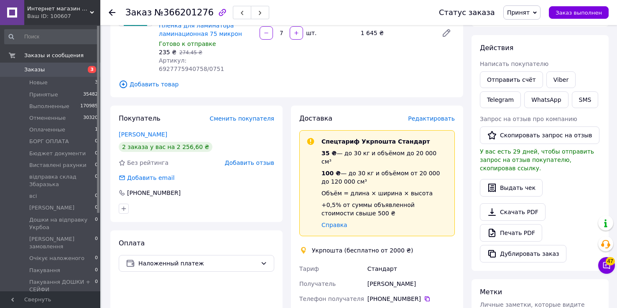
click at [430, 115] on span "Редактировать" at bounding box center [431, 118] width 47 height 7
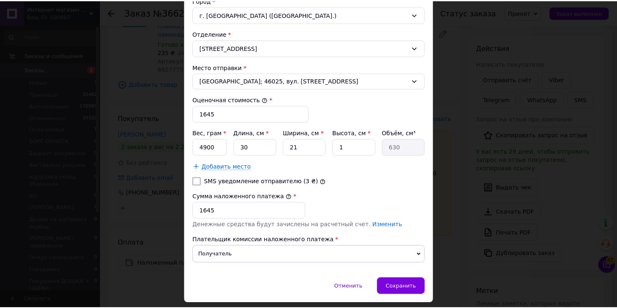
scroll to position [290, 0]
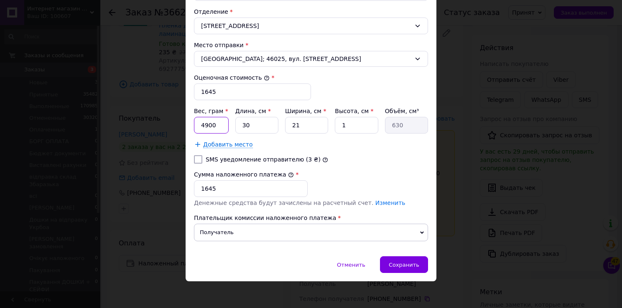
click at [219, 121] on input "4900" at bounding box center [211, 125] width 35 height 17
type input "4"
type input "7000"
click at [251, 123] on input "30" at bounding box center [256, 125] width 43 height 17
type input "3"
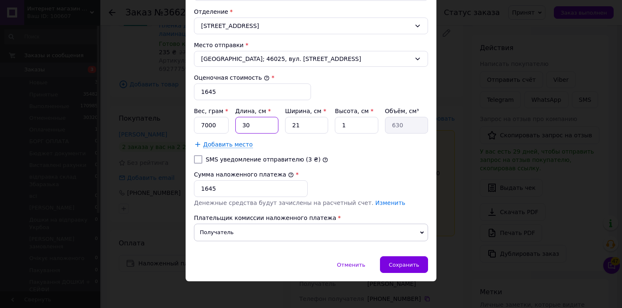
type input "63"
type input "4"
type input "84"
type input "40"
type input "840"
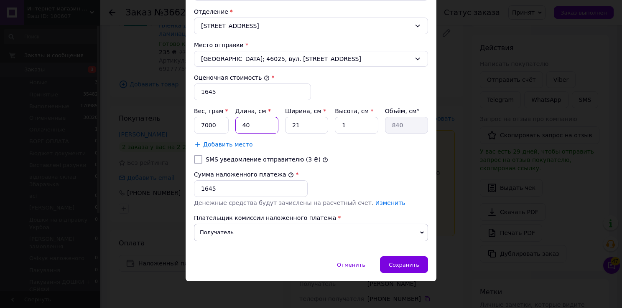
type input "40"
drag, startPoint x: 298, startPoint y: 117, endPoint x: 298, endPoint y: 122, distance: 5.0
click at [298, 122] on input "21" at bounding box center [306, 125] width 43 height 17
type input "2"
type input "80"
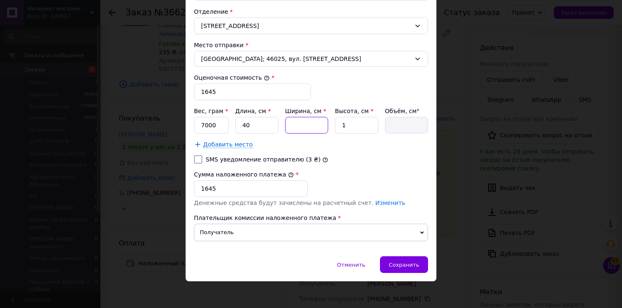
type input "3"
type input "120"
type input "30"
type input "1200"
type input "30"
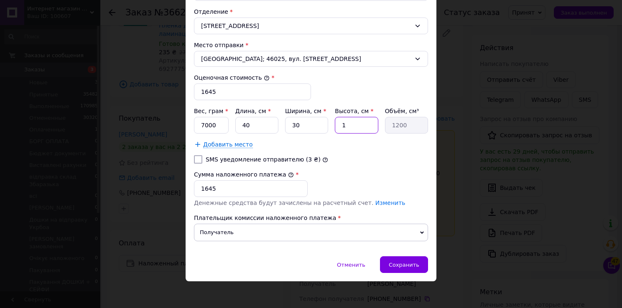
click at [357, 122] on input "1" at bounding box center [356, 125] width 43 height 17
type input "10"
type input "12000"
type input "10"
click at [409, 262] on span "Сохранить" at bounding box center [404, 265] width 31 height 6
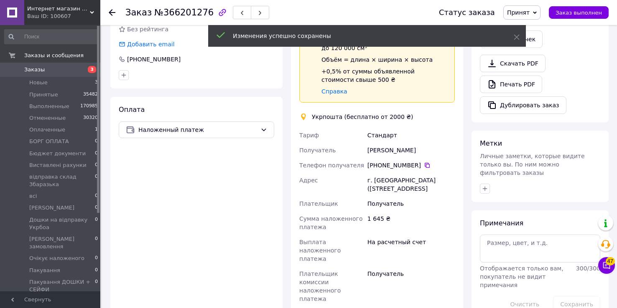
scroll to position [301, 0]
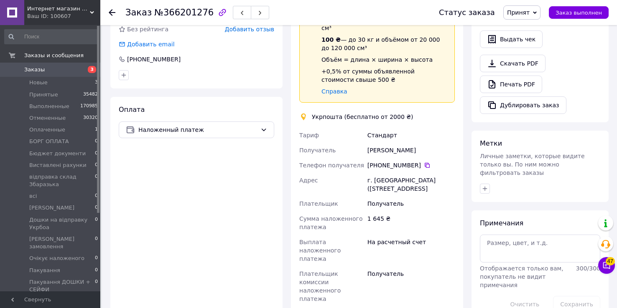
scroll to position [201, 0]
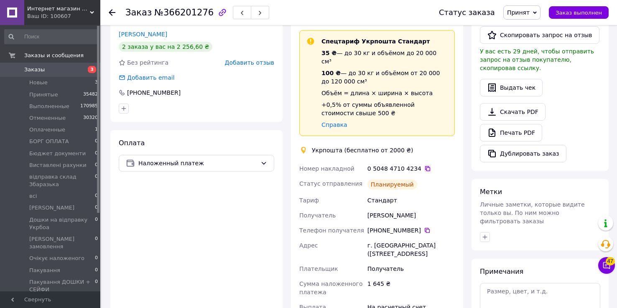
click at [424, 166] on icon at bounding box center [427, 169] width 7 height 7
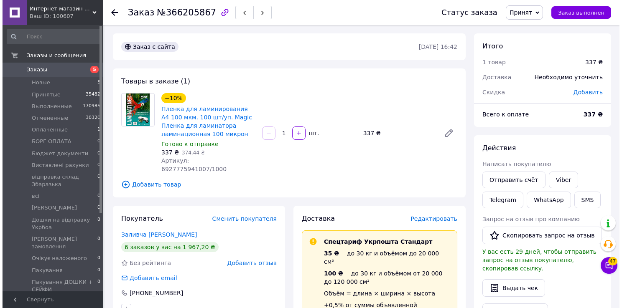
scroll to position [33, 0]
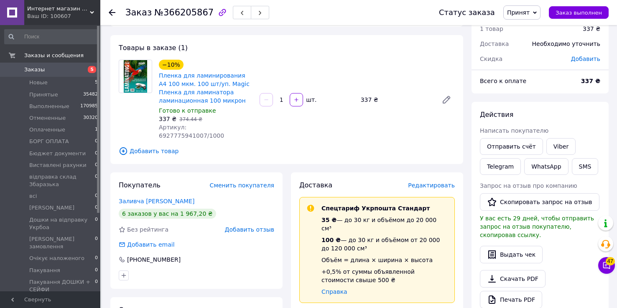
click at [433, 182] on span "Редактировать" at bounding box center [431, 185] width 47 height 7
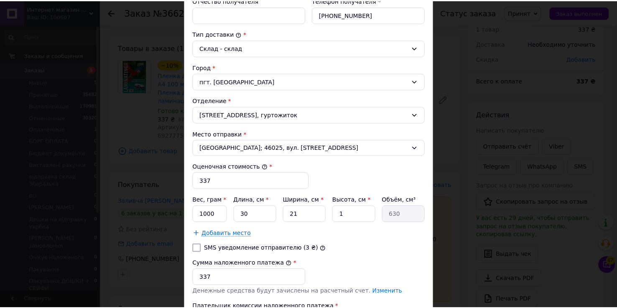
scroll to position [290, 0]
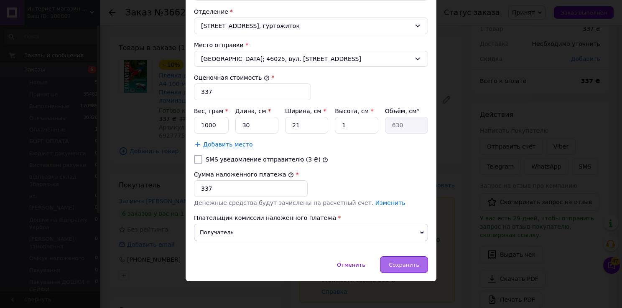
click at [403, 262] on span "Сохранить" at bounding box center [404, 265] width 31 height 6
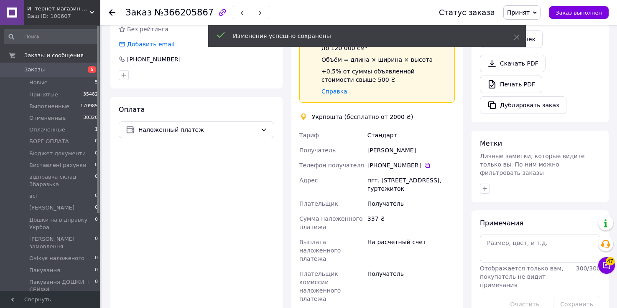
scroll to position [368, 0]
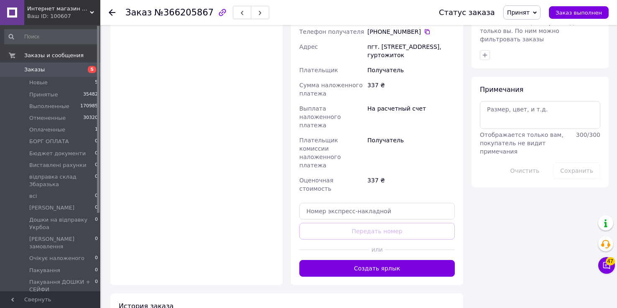
drag, startPoint x: 376, startPoint y: 216, endPoint x: 373, endPoint y: 212, distance: 5.0
click at [374, 260] on button "Создать ярлык" at bounding box center [376, 268] width 155 height 17
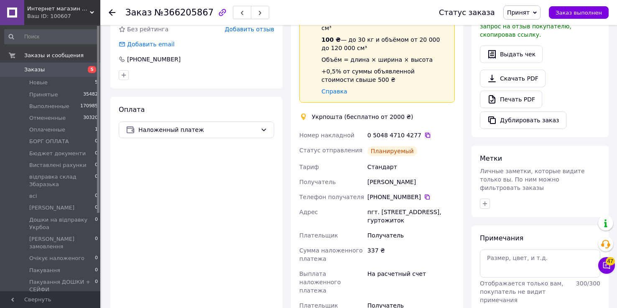
click at [424, 132] on icon at bounding box center [427, 135] width 7 height 7
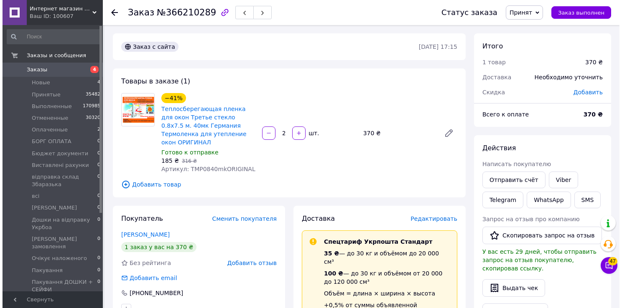
scroll to position [33, 0]
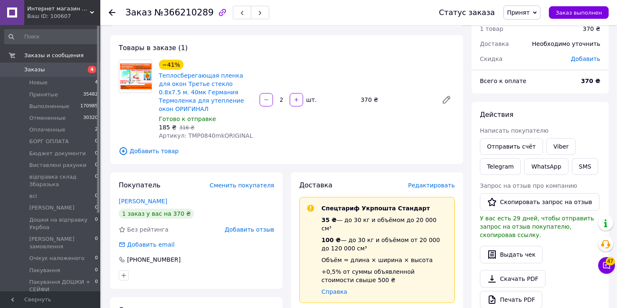
click at [428, 182] on span "Редактировать" at bounding box center [431, 185] width 47 height 7
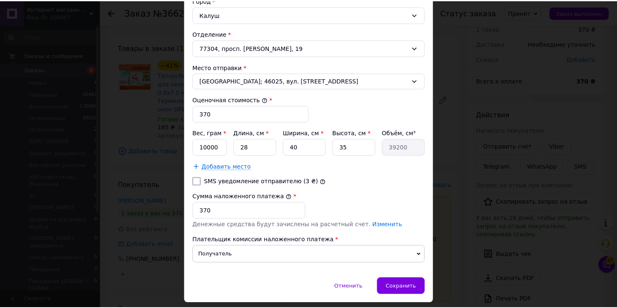
scroll to position [290, 0]
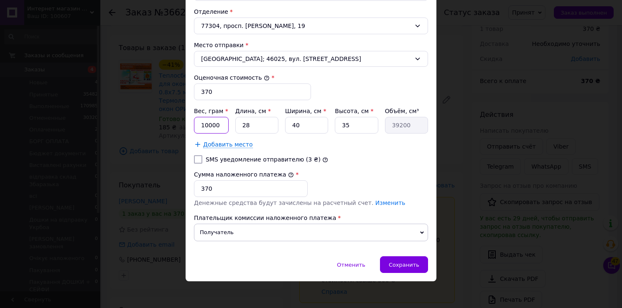
click at [222, 119] on input "10000" at bounding box center [211, 125] width 35 height 17
type input "1"
type input "400"
click at [252, 119] on input "28" at bounding box center [256, 125] width 43 height 17
type input "2"
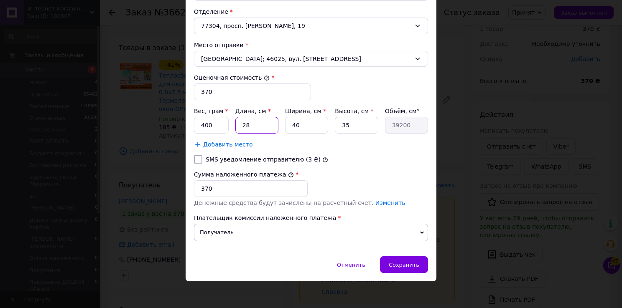
type input "2800"
type input "1"
type input "1400"
type input "10"
type input "14000"
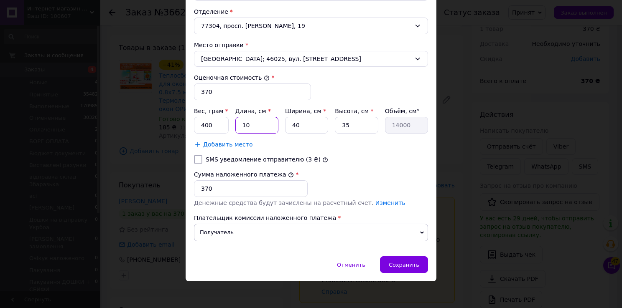
type input "10"
click at [304, 120] on input "40" at bounding box center [306, 125] width 43 height 17
type input "4"
type input "1400"
type input "1"
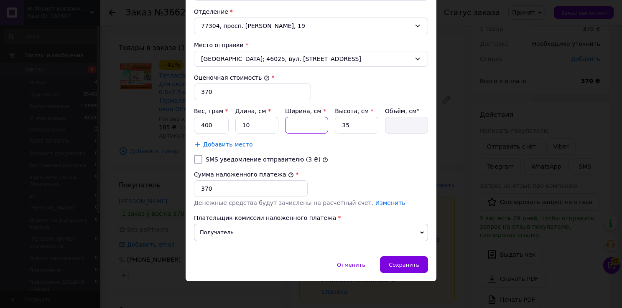
type input "350"
type input "10"
type input "3500"
type input "10"
click at [356, 127] on input "35" at bounding box center [356, 125] width 43 height 17
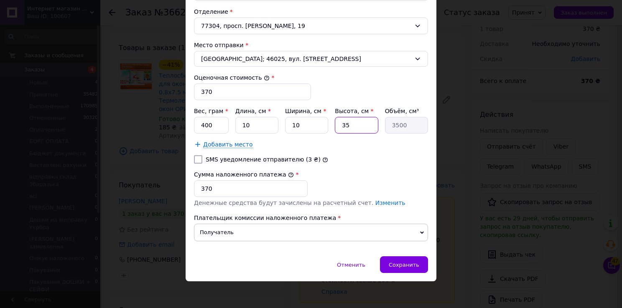
type input "3"
type input "300"
type input "5"
type input "500"
type input "5"
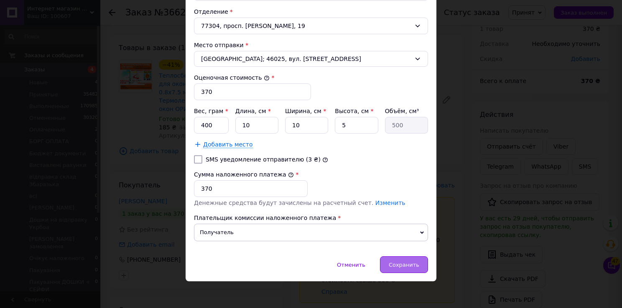
click at [407, 262] on span "Сохранить" at bounding box center [404, 265] width 31 height 6
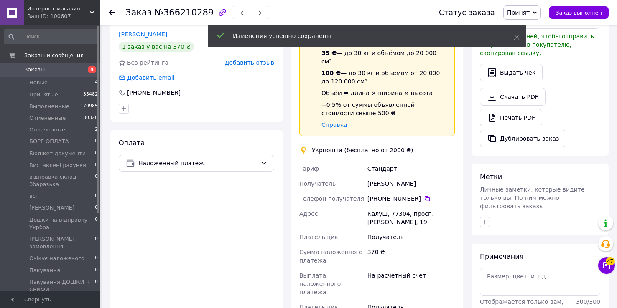
scroll to position [301, 0]
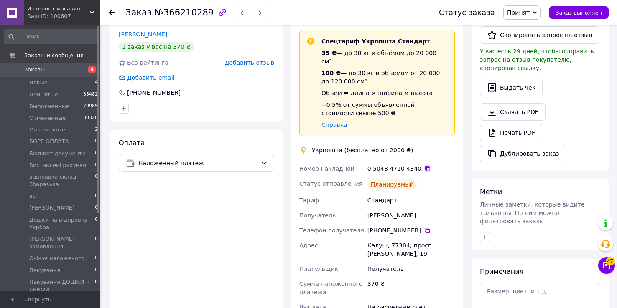
click at [425, 166] on icon at bounding box center [427, 168] width 5 height 5
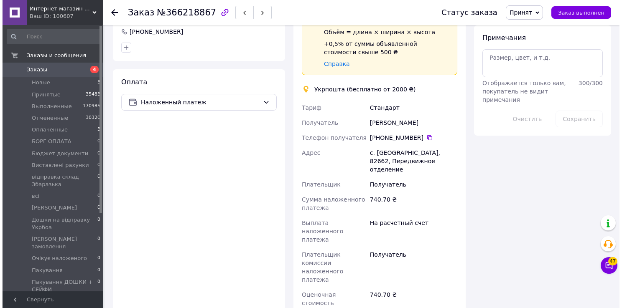
scroll to position [334, 0]
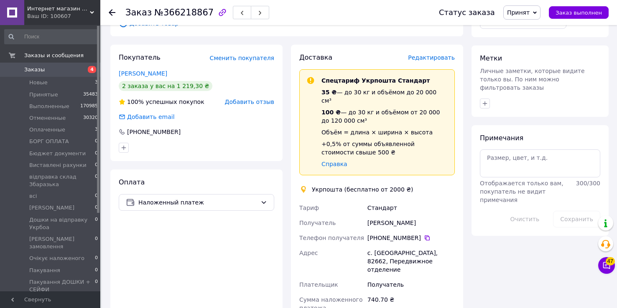
click at [436, 54] on span "Редактировать" at bounding box center [431, 57] width 47 height 7
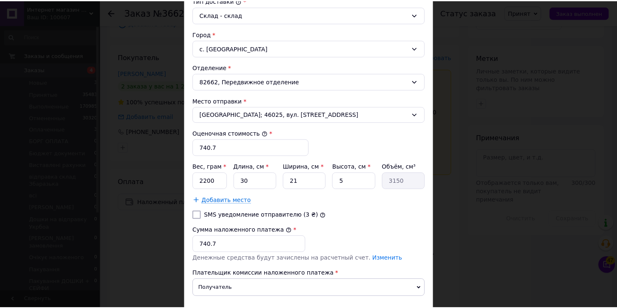
scroll to position [290, 0]
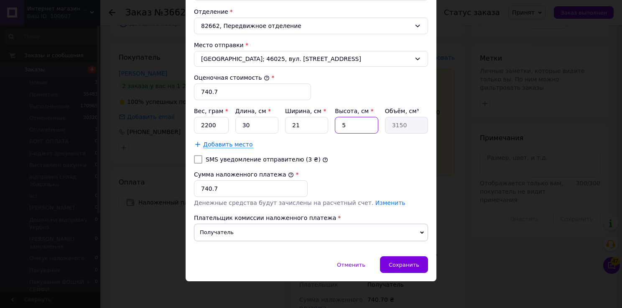
click at [358, 121] on input "5" at bounding box center [356, 125] width 43 height 17
type input "7"
type input "4410"
type input "7"
click at [219, 125] on input "2200" at bounding box center [211, 125] width 35 height 17
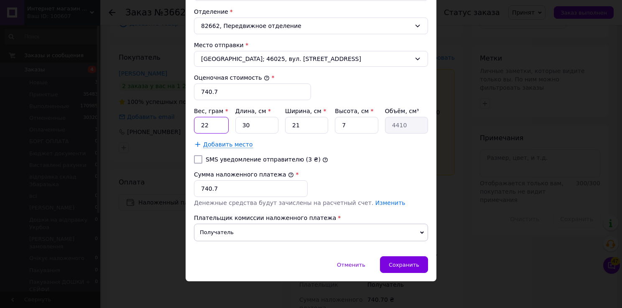
type input "2"
type input "3000"
click at [407, 265] on div "Сохранить" at bounding box center [404, 265] width 48 height 17
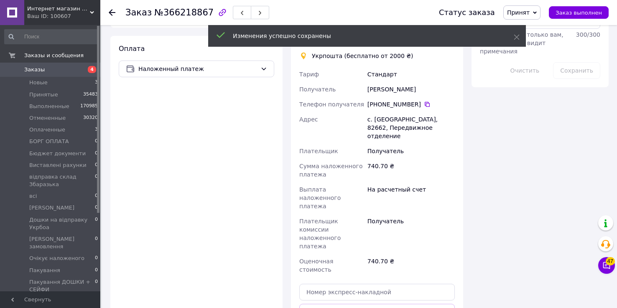
scroll to position [568, 0]
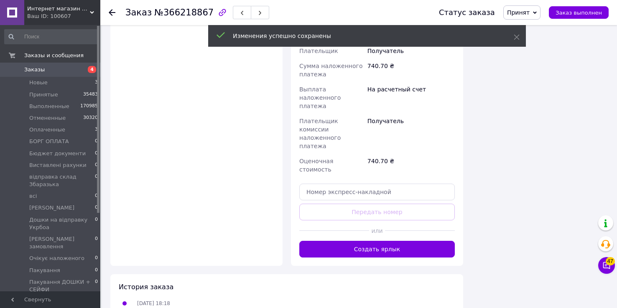
click at [388, 192] on div "Доставка Редактировать Спецтариф Укрпошта Стандарт 35 ₴ — до 30 кг и объёмом до…" at bounding box center [377, 39] width 172 height 456
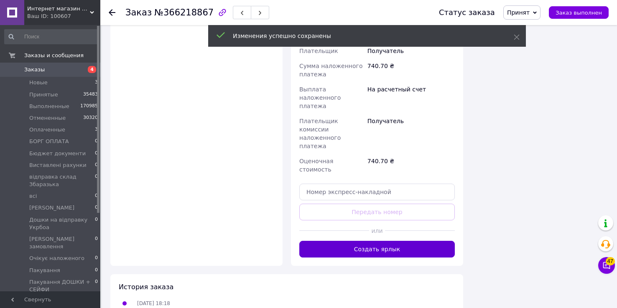
click at [383, 241] on button "Создать ярлык" at bounding box center [376, 249] width 155 height 17
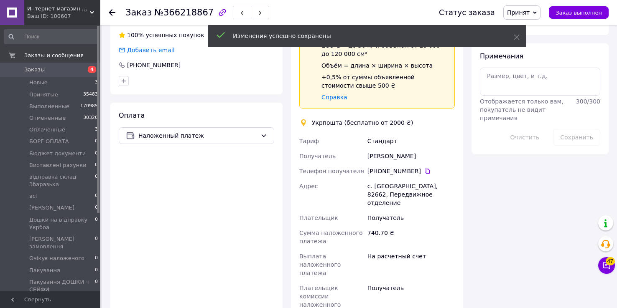
scroll to position [368, 0]
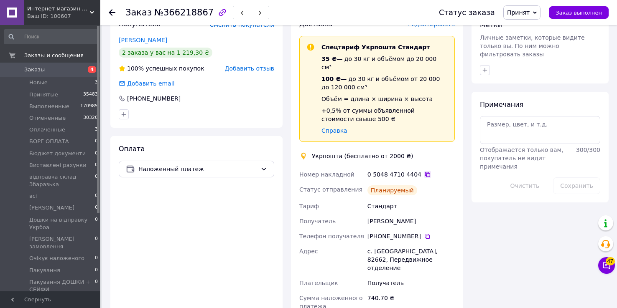
click at [424, 171] on icon at bounding box center [427, 174] width 7 height 7
click at [53, 72] on span "Заказы" at bounding box center [50, 70] width 53 height 8
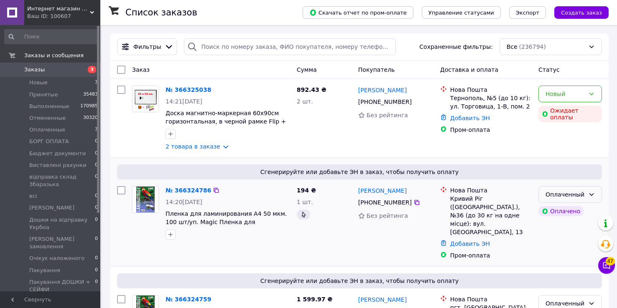
click at [593, 196] on icon at bounding box center [591, 194] width 7 height 7
click at [557, 214] on li "Принят" at bounding box center [570, 213] width 63 height 15
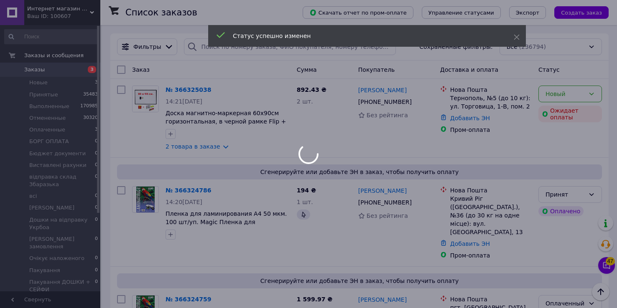
scroll to position [134, 0]
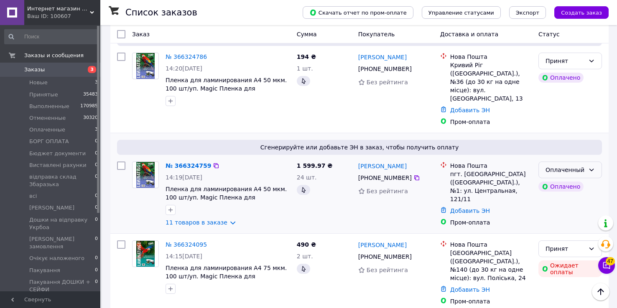
click at [595, 162] on div "Оплаченный" at bounding box center [570, 170] width 64 height 17
click at [551, 173] on li "Принят" at bounding box center [570, 172] width 63 height 15
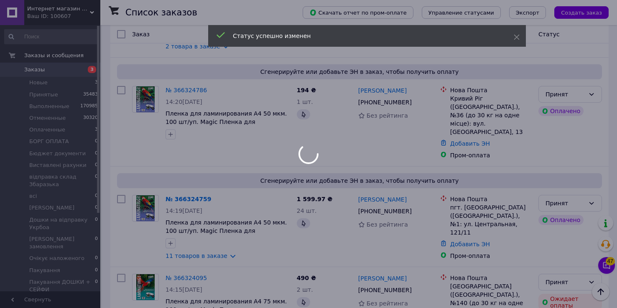
scroll to position [0, 0]
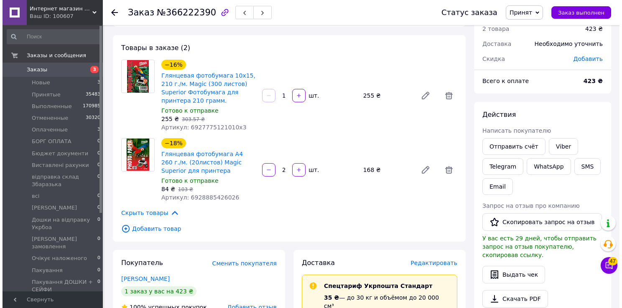
scroll to position [100, 0]
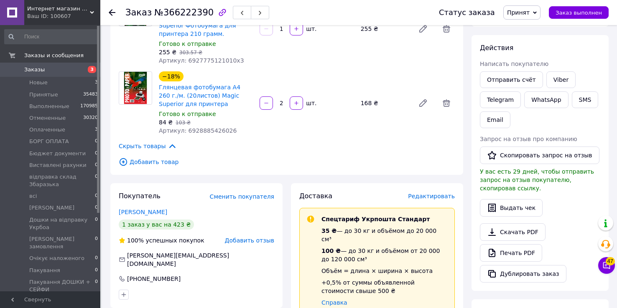
click at [453, 198] on span "Редактировать" at bounding box center [431, 196] width 47 height 7
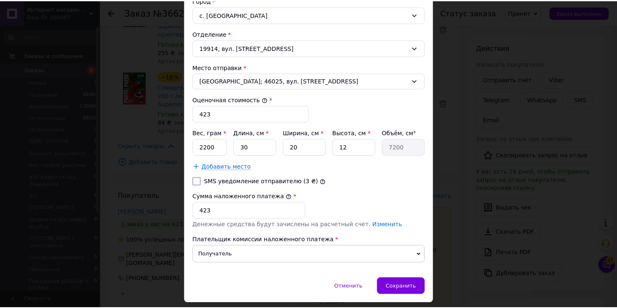
scroll to position [290, 0]
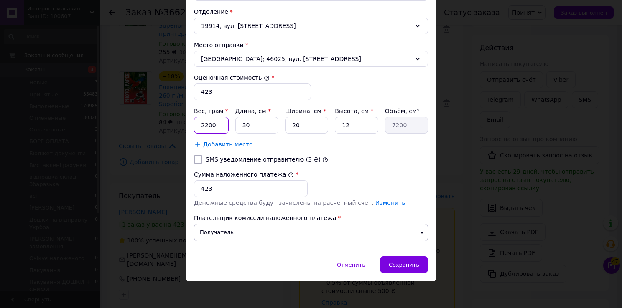
click at [214, 125] on input "2200" at bounding box center [211, 125] width 35 height 17
type input "2"
type input "1600"
click at [349, 122] on input "12" at bounding box center [356, 125] width 43 height 17
type input "1"
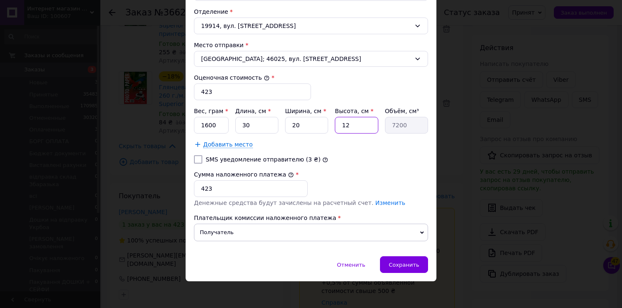
type input "600"
type input "4"
type input "2400"
type input "4"
click at [401, 262] on span "Сохранить" at bounding box center [404, 265] width 31 height 6
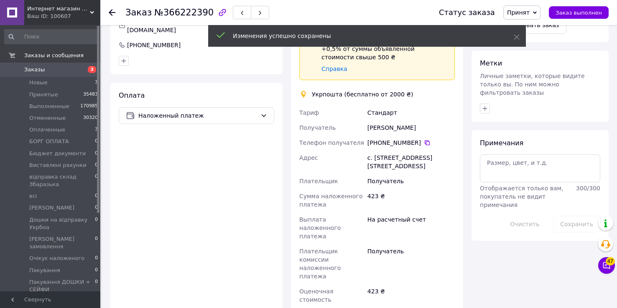
scroll to position [435, 0]
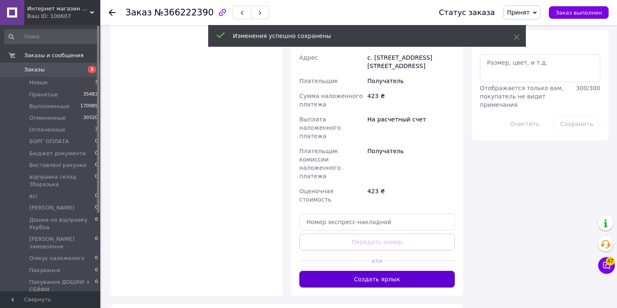
click at [380, 271] on button "Создать ярлык" at bounding box center [376, 279] width 155 height 17
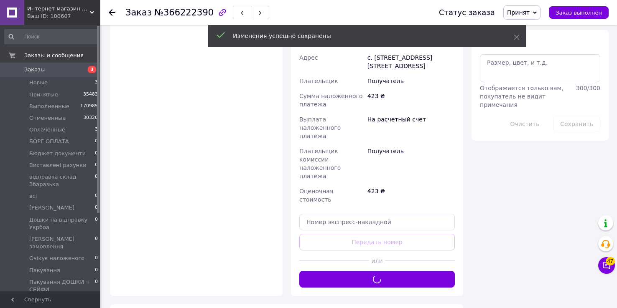
scroll to position [334, 0]
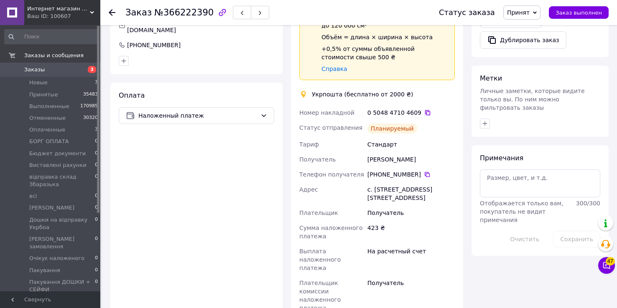
click at [424, 109] on icon at bounding box center [427, 112] width 7 height 7
click at [36, 72] on span "Заказы" at bounding box center [34, 70] width 20 height 8
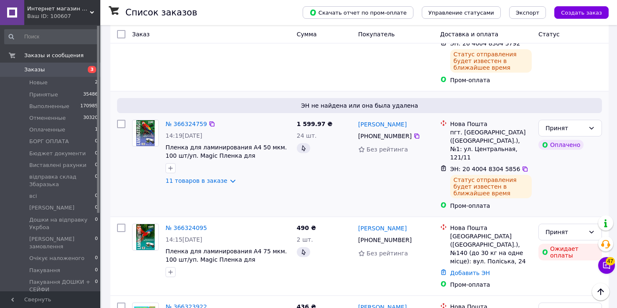
scroll to position [267, 0]
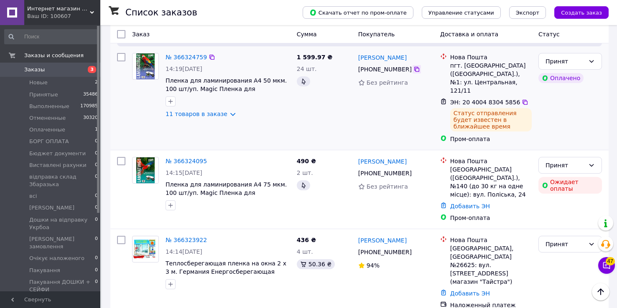
click at [413, 66] on icon at bounding box center [416, 69] width 7 height 7
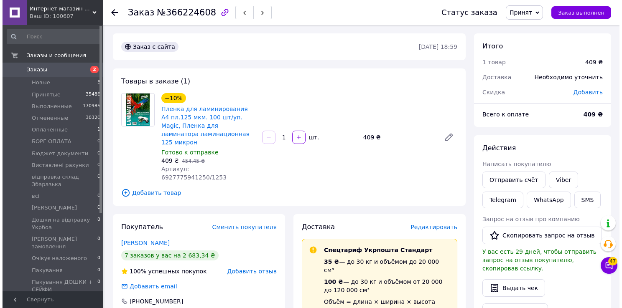
scroll to position [67, 0]
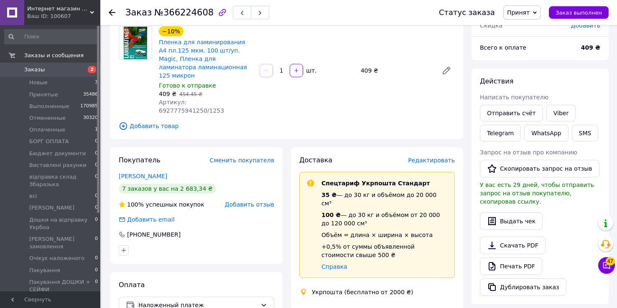
click at [426, 157] on span "Редактировать" at bounding box center [431, 160] width 47 height 7
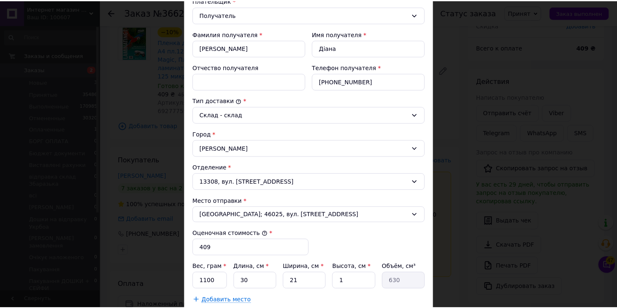
scroll to position [290, 0]
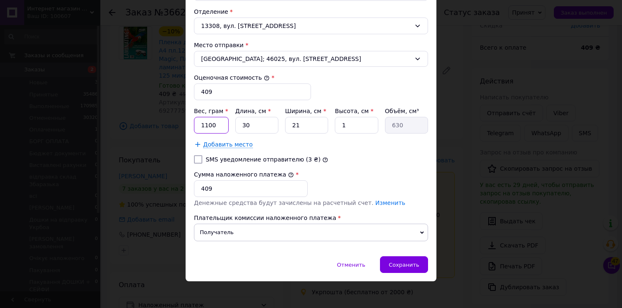
click at [220, 127] on input "1100" at bounding box center [211, 125] width 35 height 17
type input "1800"
click at [393, 265] on span "Сохранить" at bounding box center [404, 265] width 31 height 6
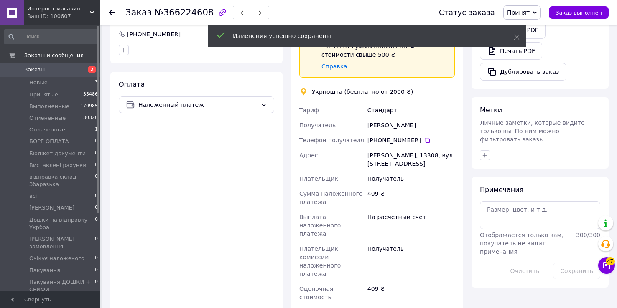
scroll to position [368, 0]
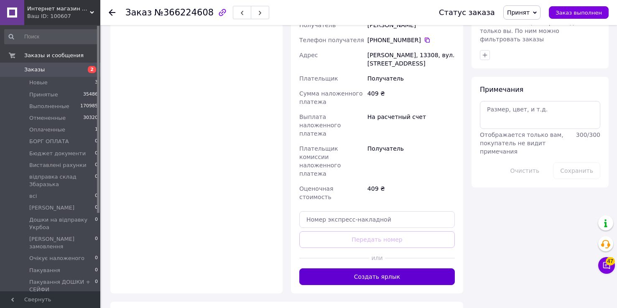
click at [380, 269] on button "Создать ярлык" at bounding box center [376, 277] width 155 height 17
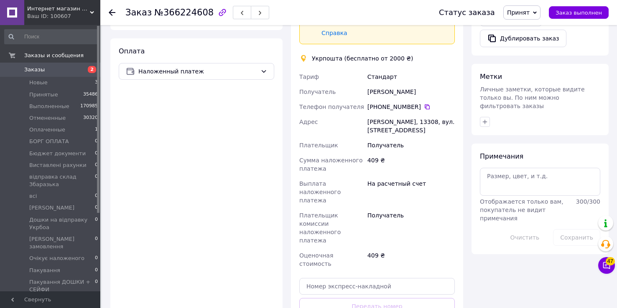
scroll to position [201, 0]
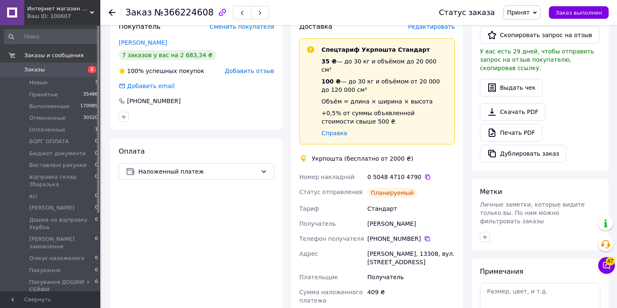
click at [424, 173] on div "0 5048 4710 4790" at bounding box center [410, 177] width 87 height 8
click at [424, 174] on icon at bounding box center [427, 177] width 7 height 7
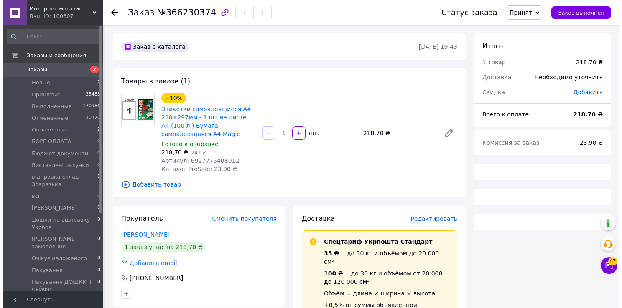
scroll to position [33, 0]
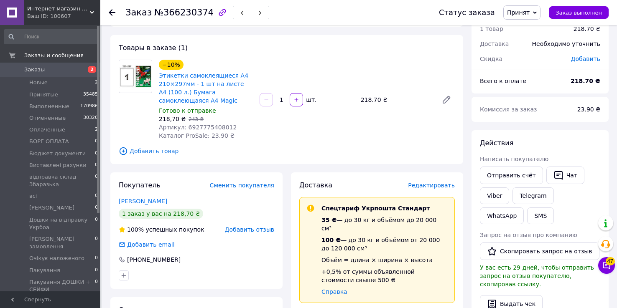
click at [428, 186] on span "Редактировать" at bounding box center [431, 185] width 47 height 7
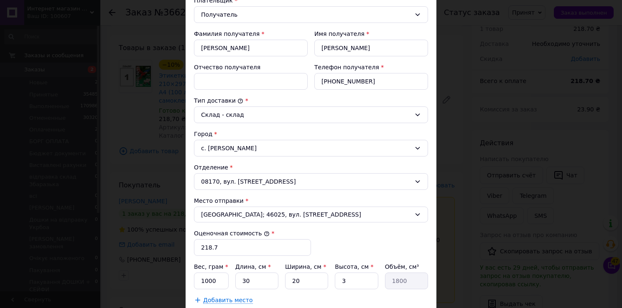
scroll to position [267, 0]
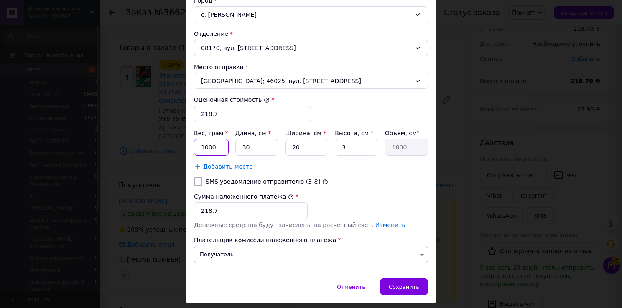
click at [219, 146] on input "1000" at bounding box center [211, 147] width 35 height 17
type input "1"
type input "500"
click at [354, 143] on input "3" at bounding box center [356, 147] width 43 height 17
type input "1"
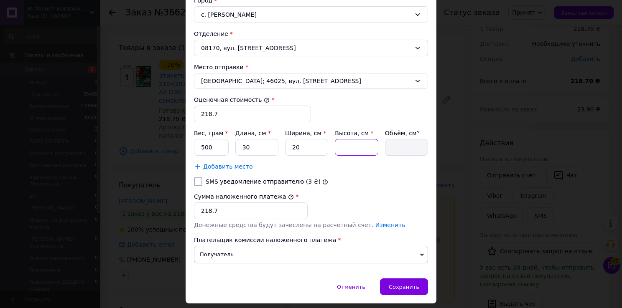
type input "600"
type input "1"
drag, startPoint x: 401, startPoint y: 288, endPoint x: 406, endPoint y: 294, distance: 7.4
click at [401, 288] on div "Сохранить" at bounding box center [404, 287] width 48 height 17
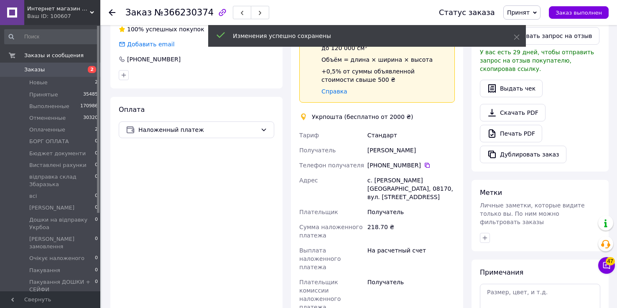
scroll to position [368, 0]
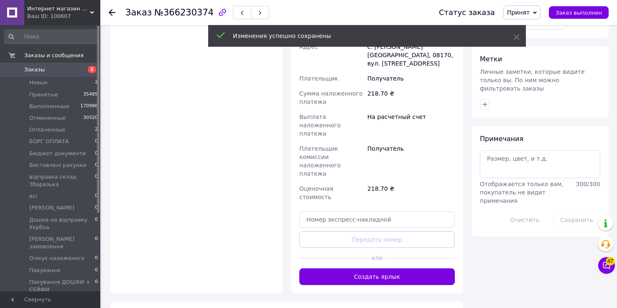
click at [374, 237] on div "Доставка Редактировать Спецтариф Укрпошта Стандарт 35 ₴ — до 30 кг и объёмом до…" at bounding box center [377, 66] width 172 height 456
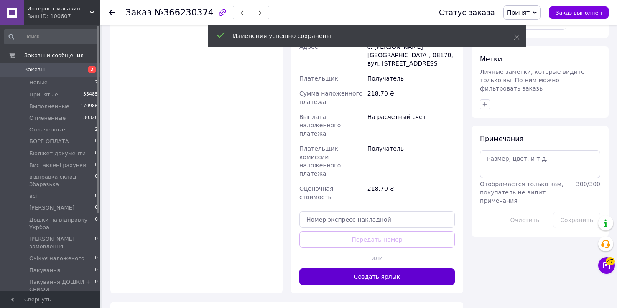
click at [372, 269] on button "Создать ярлык" at bounding box center [376, 277] width 155 height 17
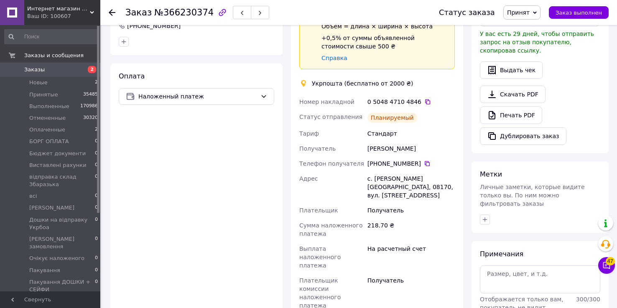
scroll to position [167, 0]
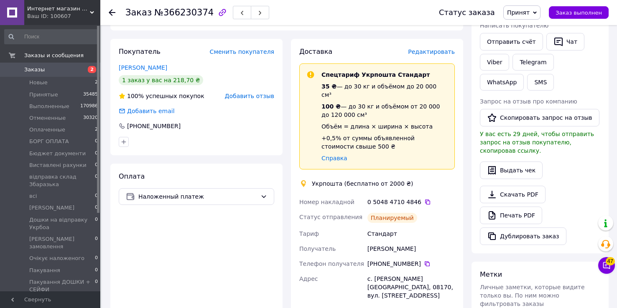
click at [420, 198] on div "0 5048 4710 4846" at bounding box center [410, 202] width 87 height 8
click at [424, 199] on icon at bounding box center [427, 202] width 7 height 7
click at [45, 130] on span "Оплаченные" at bounding box center [47, 130] width 36 height 8
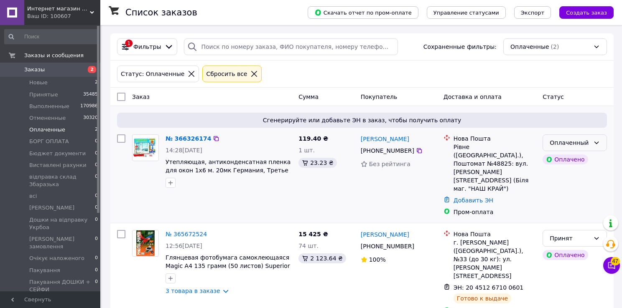
drag, startPoint x: 599, startPoint y: 142, endPoint x: 561, endPoint y: 142, distance: 38.0
click at [598, 142] on icon at bounding box center [596, 143] width 7 height 7
click at [565, 159] on li "Принят" at bounding box center [575, 160] width 64 height 15
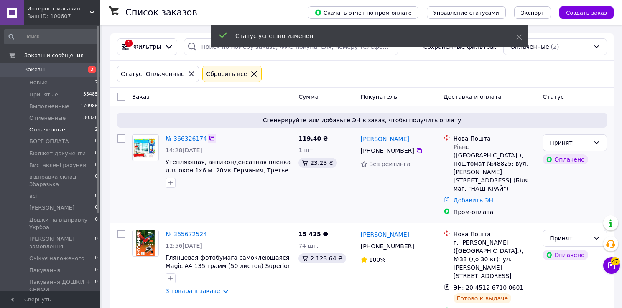
click at [209, 139] on icon at bounding box center [212, 138] width 7 height 7
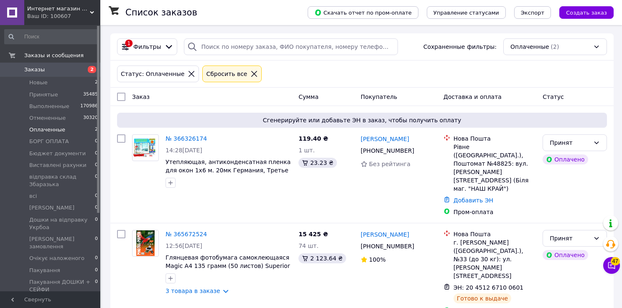
click at [52, 70] on span "Заказы" at bounding box center [50, 70] width 53 height 8
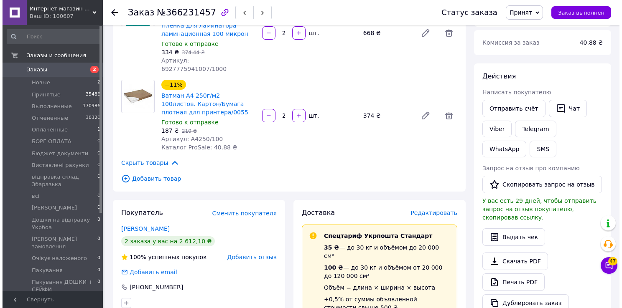
scroll to position [234, 0]
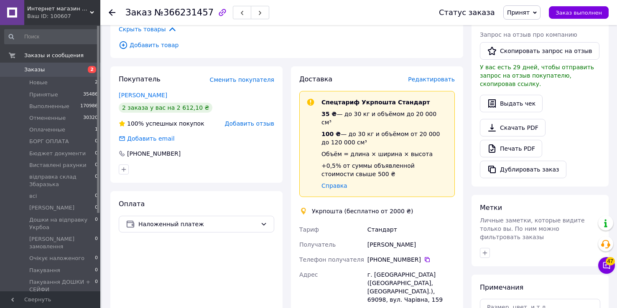
click at [436, 76] on span "Редактировать" at bounding box center [431, 79] width 47 height 7
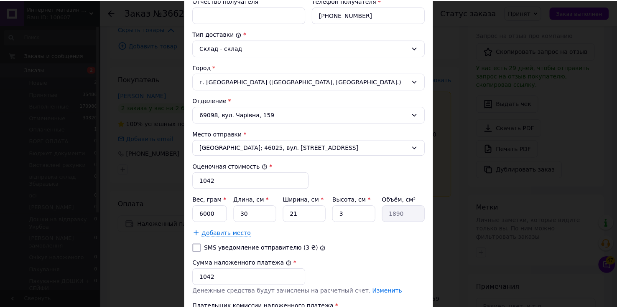
scroll to position [290, 0]
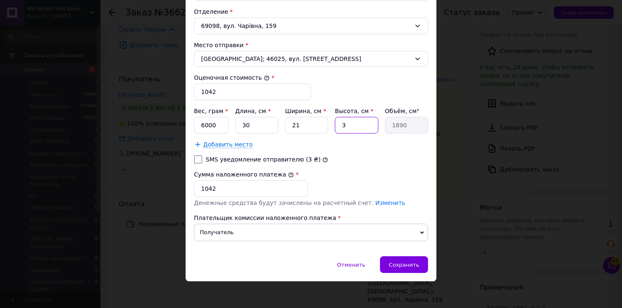
click at [362, 125] on input "3" at bounding box center [356, 125] width 43 height 17
type input "6"
type input "3780"
type input "6"
click at [405, 263] on span "Сохранить" at bounding box center [404, 265] width 31 height 6
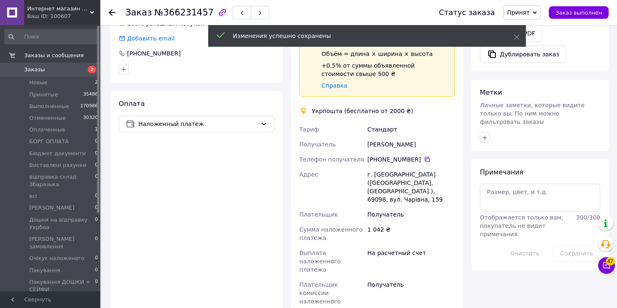
scroll to position [435, 0]
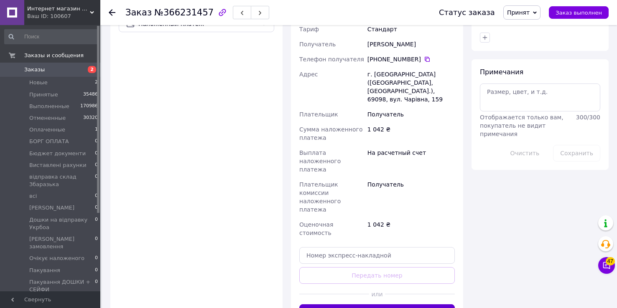
click at [376, 305] on button "Создать ярлык" at bounding box center [376, 313] width 155 height 17
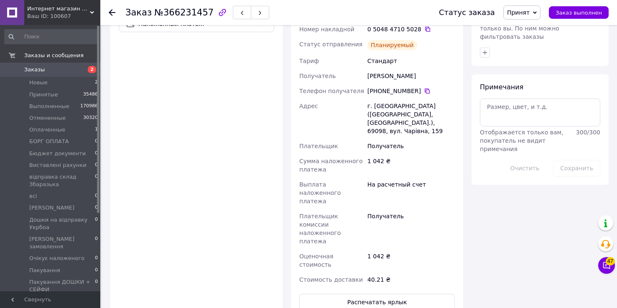
scroll to position [334, 0]
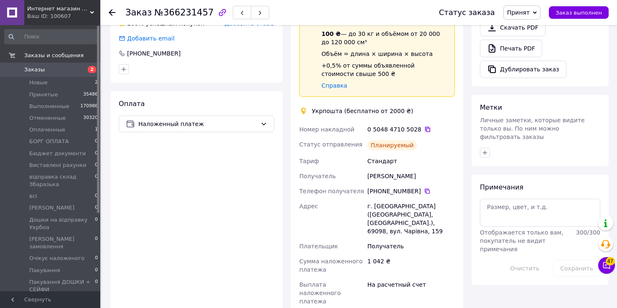
click at [424, 126] on icon at bounding box center [427, 129] width 7 height 7
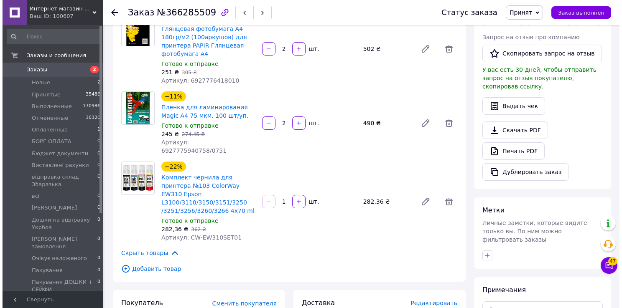
scroll to position [267, 0]
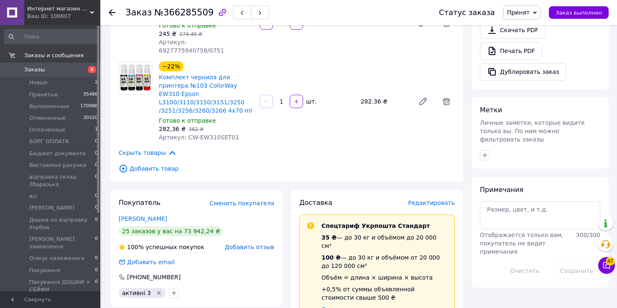
click at [436, 200] on span "Редактировать" at bounding box center [431, 203] width 47 height 7
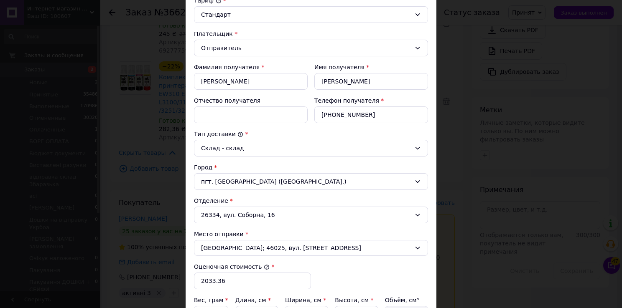
scroll to position [234, 0]
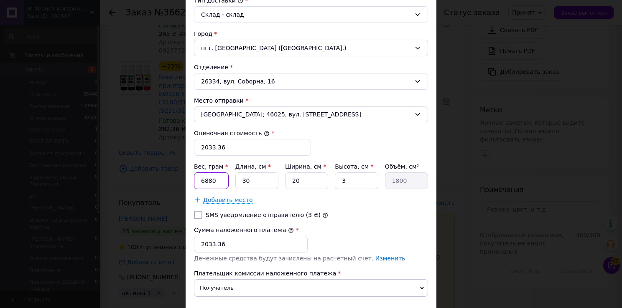
click at [222, 180] on input "6880" at bounding box center [211, 181] width 35 height 17
type input "6"
type input "7200"
click at [247, 177] on input "30" at bounding box center [256, 181] width 43 height 17
type input "3"
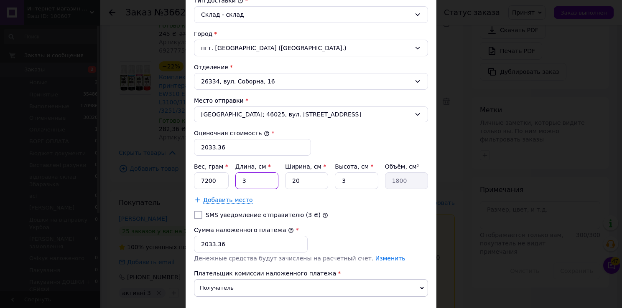
type input "180"
type input "4"
type input "240"
type input "40"
type input "2400"
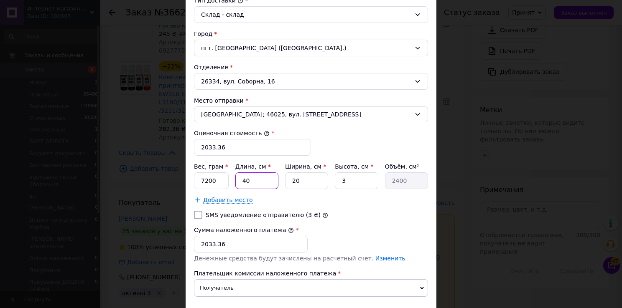
type input "40"
click at [309, 185] on input "20" at bounding box center [306, 181] width 43 height 17
type input "2"
type input "240"
type input "3"
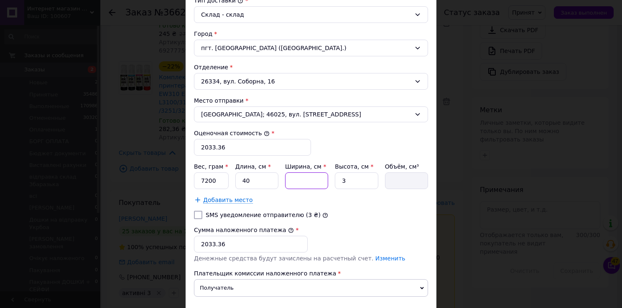
type input "360"
type input "30"
type input "3600"
type input "30"
click at [349, 179] on input "3" at bounding box center [356, 181] width 43 height 17
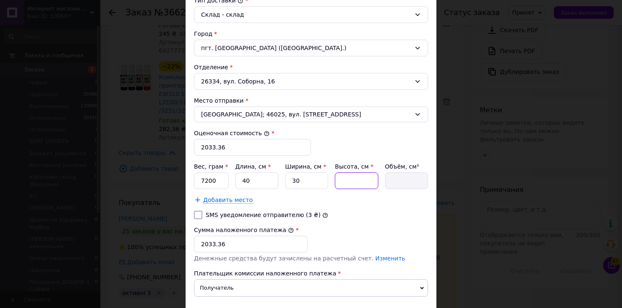
type input "1"
type input "1200"
type input "10"
type input "12000"
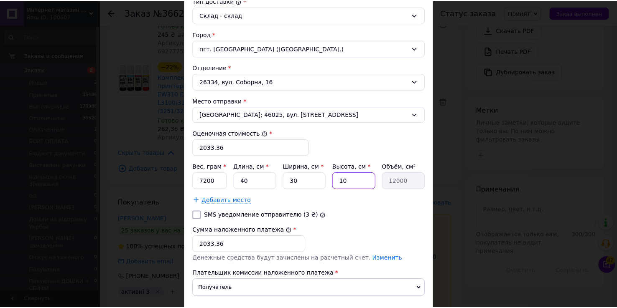
scroll to position [290, 0]
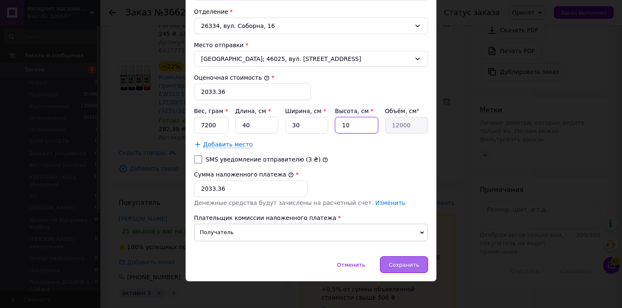
type input "10"
click at [409, 262] on span "Сохранить" at bounding box center [404, 265] width 31 height 6
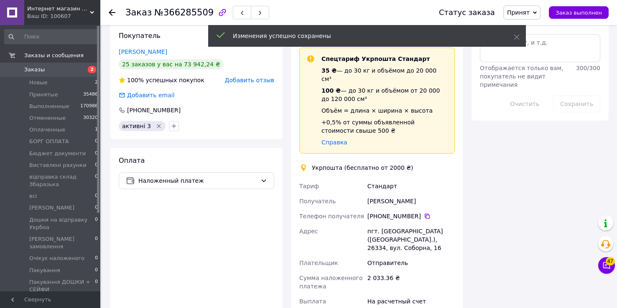
scroll to position [535, 0]
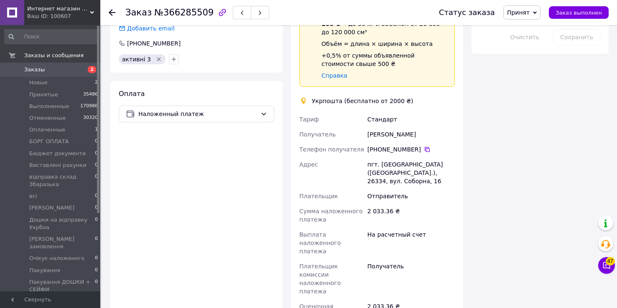
scroll to position [468, 0]
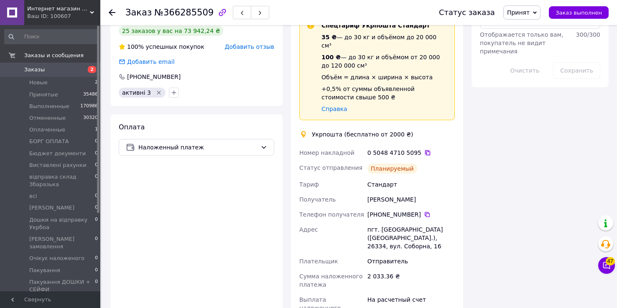
click at [424, 150] on icon at bounding box center [427, 153] width 7 height 7
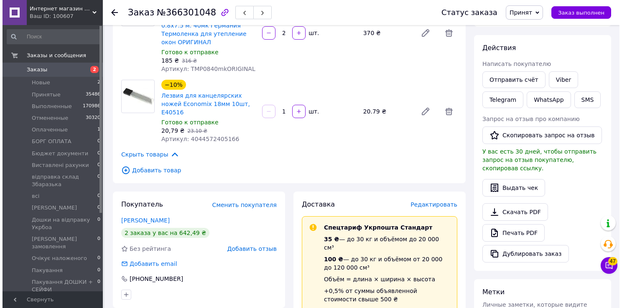
scroll to position [167, 0]
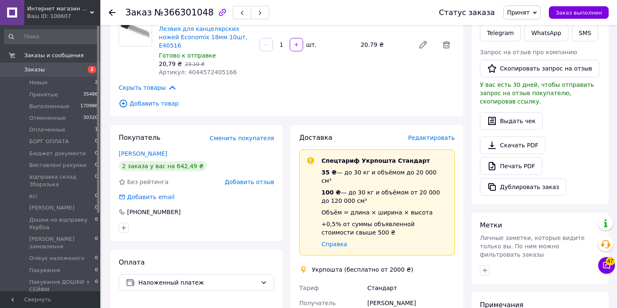
click at [437, 135] on span "Редактировать" at bounding box center [431, 138] width 47 height 7
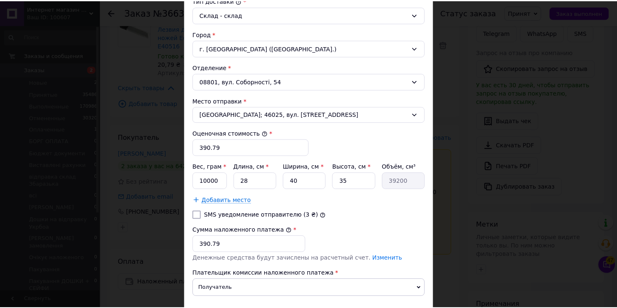
scroll to position [290, 0]
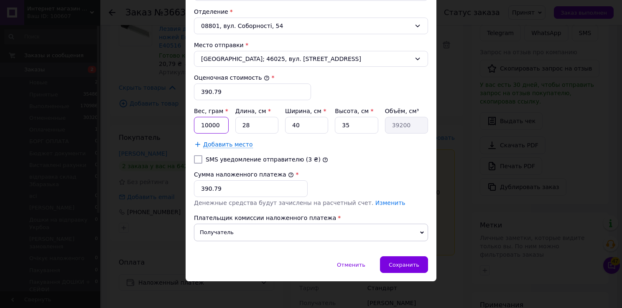
click at [212, 127] on input "10000" at bounding box center [211, 125] width 35 height 17
type input "1"
type input "300"
click at [252, 119] on input "28" at bounding box center [256, 125] width 43 height 17
type input "2"
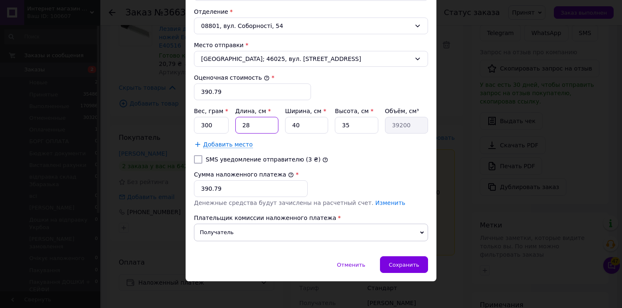
type input "2800"
type input "1"
type input "1400"
type input "10"
type input "14000"
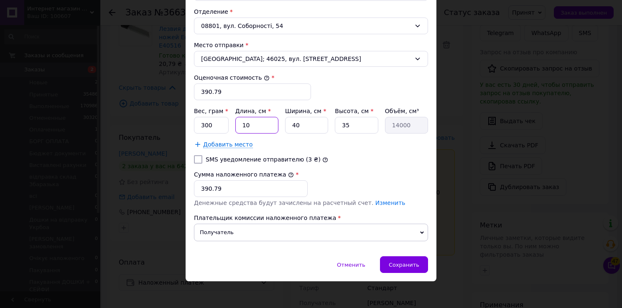
type input "10"
click at [308, 127] on input "40" at bounding box center [306, 125] width 43 height 17
type input "4"
type input "1400"
type input "1"
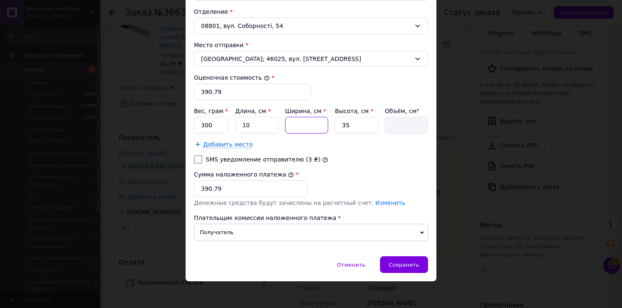
type input "350"
type input "10"
type input "3500"
type input "10"
click at [349, 125] on input "35" at bounding box center [356, 125] width 43 height 17
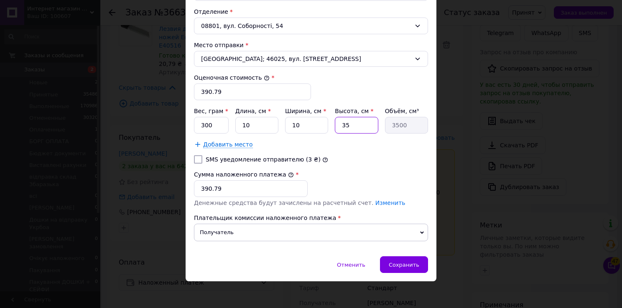
type input "3"
type input "300"
type input "5"
type input "500"
type input "5"
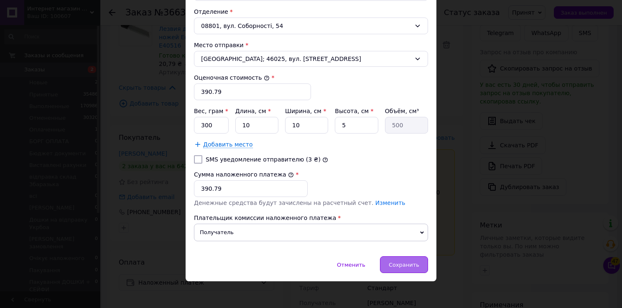
click at [407, 267] on div "Сохранить" at bounding box center [404, 265] width 48 height 17
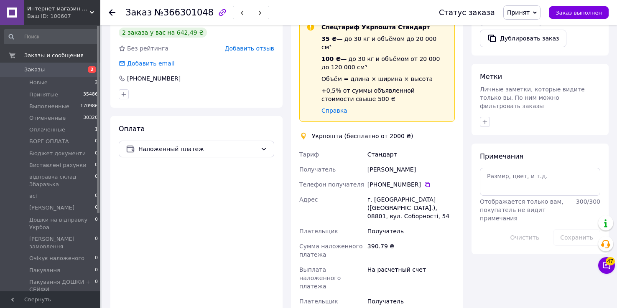
scroll to position [435, 0]
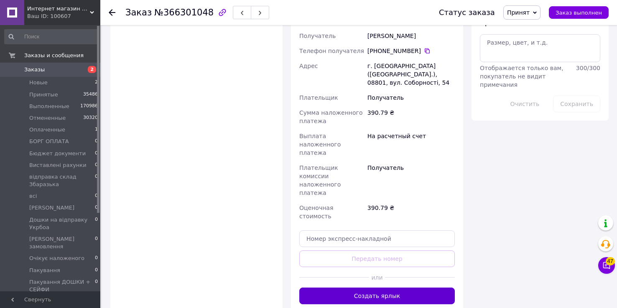
click at [372, 288] on button "Создать ярлык" at bounding box center [376, 296] width 155 height 17
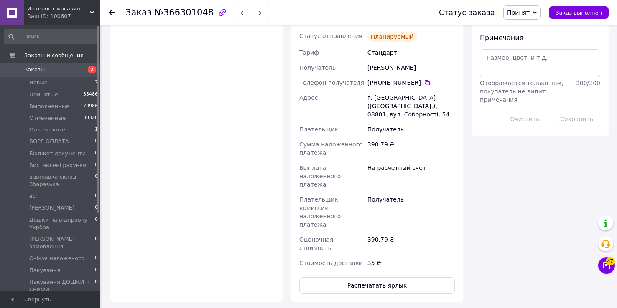
scroll to position [334, 0]
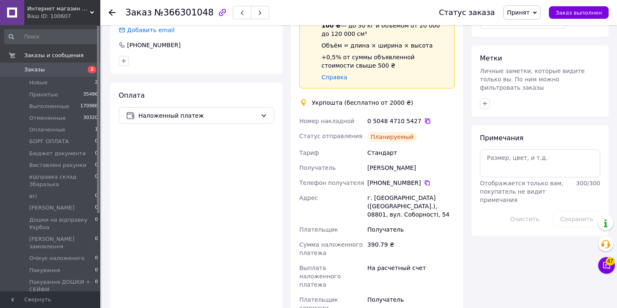
click at [424, 118] on icon at bounding box center [427, 121] width 7 height 7
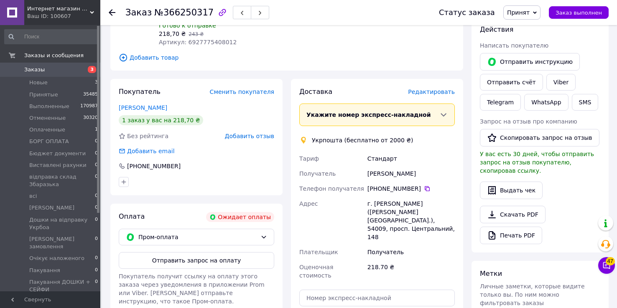
scroll to position [18, 0]
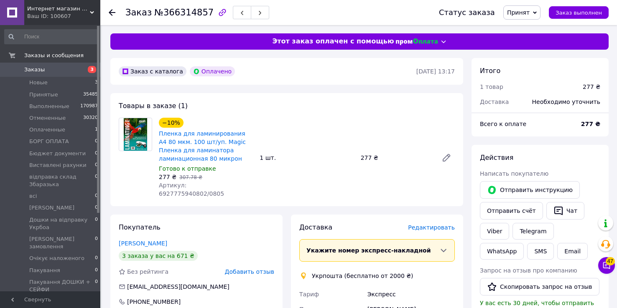
click at [437, 224] on span "Редактировать" at bounding box center [431, 227] width 47 height 7
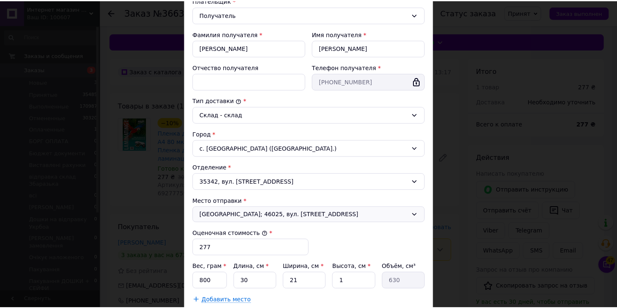
scroll to position [212, 0]
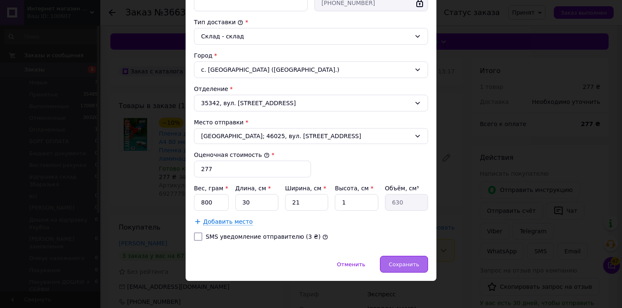
click at [412, 262] on span "Сохранить" at bounding box center [404, 265] width 31 height 6
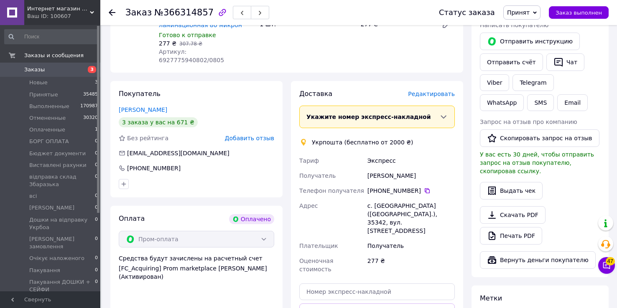
scroll to position [234, 0]
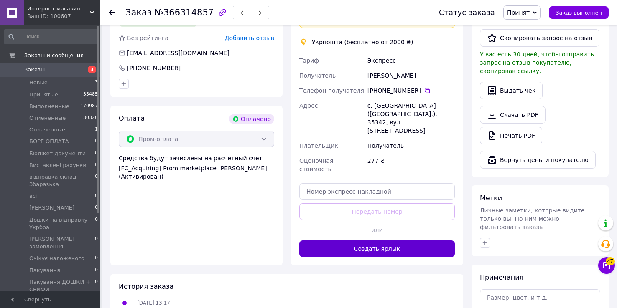
click at [381, 241] on button "Создать ярлык" at bounding box center [376, 249] width 155 height 17
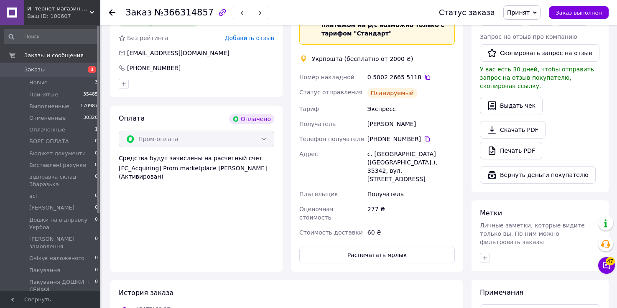
scroll to position [167, 0]
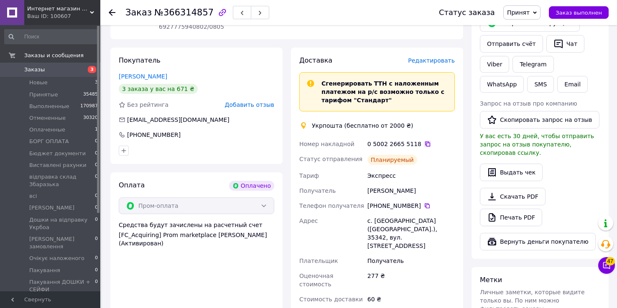
click at [424, 141] on icon at bounding box center [427, 144] width 7 height 7
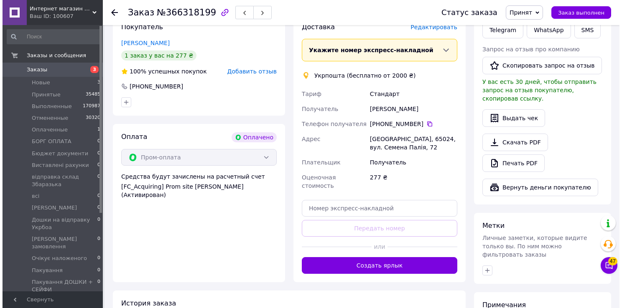
scroll to position [134, 0]
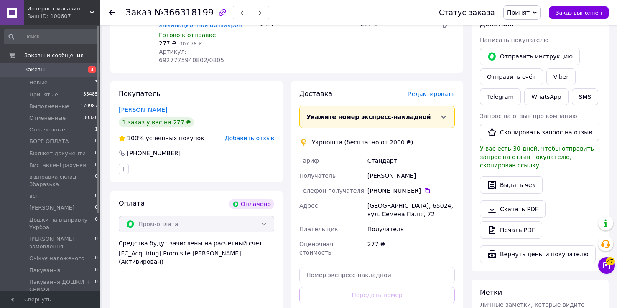
click at [438, 91] on span "Редактировать" at bounding box center [431, 94] width 47 height 7
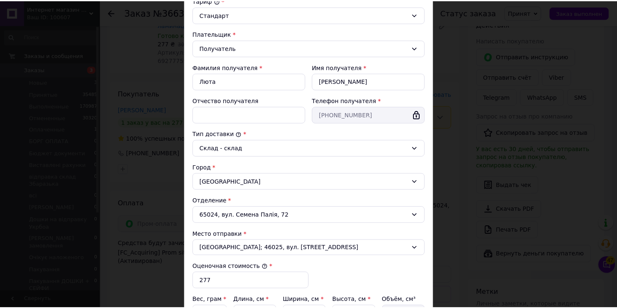
scroll to position [212, 0]
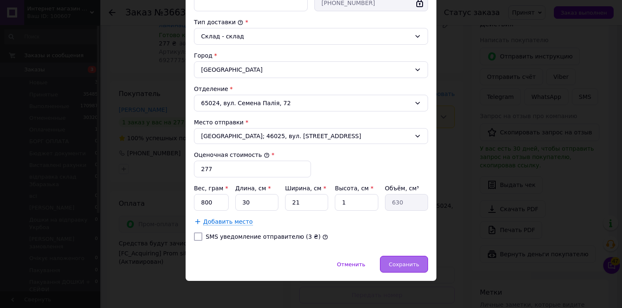
click at [406, 256] on div "Сохранить" at bounding box center [404, 264] width 48 height 17
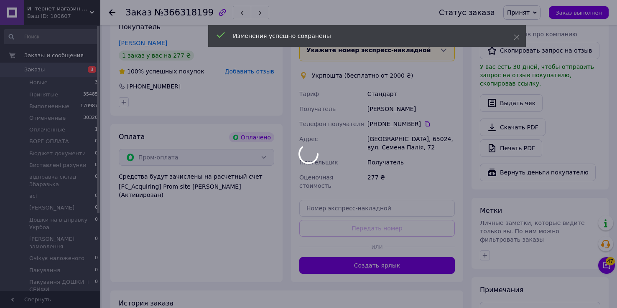
scroll to position [267, 0]
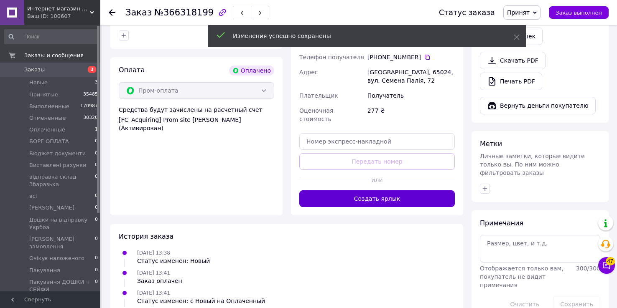
click at [378, 191] on button "Создать ярлык" at bounding box center [376, 199] width 155 height 17
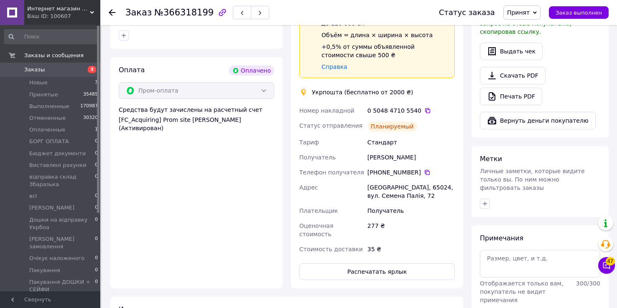
scroll to position [167, 0]
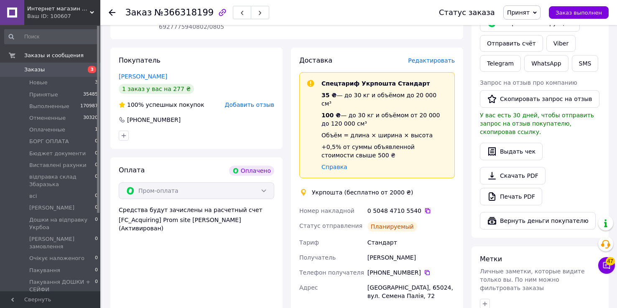
click at [424, 208] on icon at bounding box center [427, 211] width 7 height 7
click at [32, 74] on link "Заказы 3" at bounding box center [51, 70] width 103 height 14
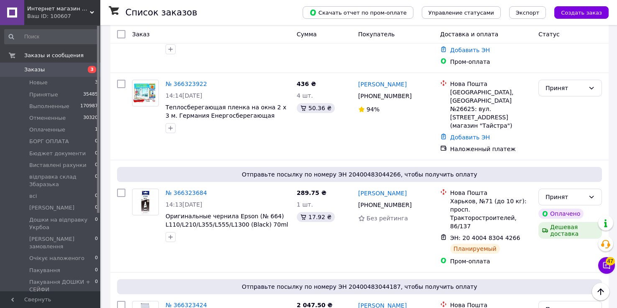
scroll to position [702, 0]
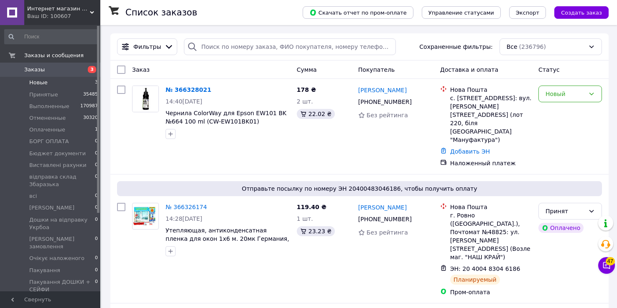
click at [48, 81] on li "Новые 3" at bounding box center [51, 83] width 103 height 12
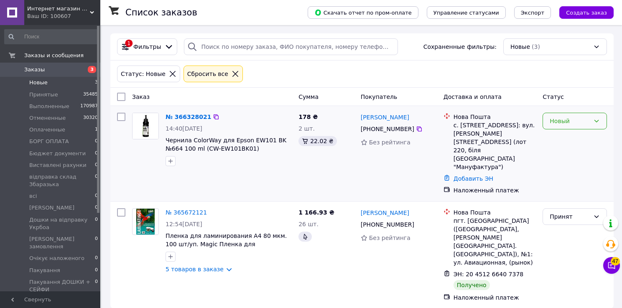
click at [577, 120] on div "Новый" at bounding box center [570, 121] width 40 height 9
click at [46, 71] on span "Заказы" at bounding box center [50, 70] width 53 height 8
